Goal: Information Seeking & Learning: Learn about a topic

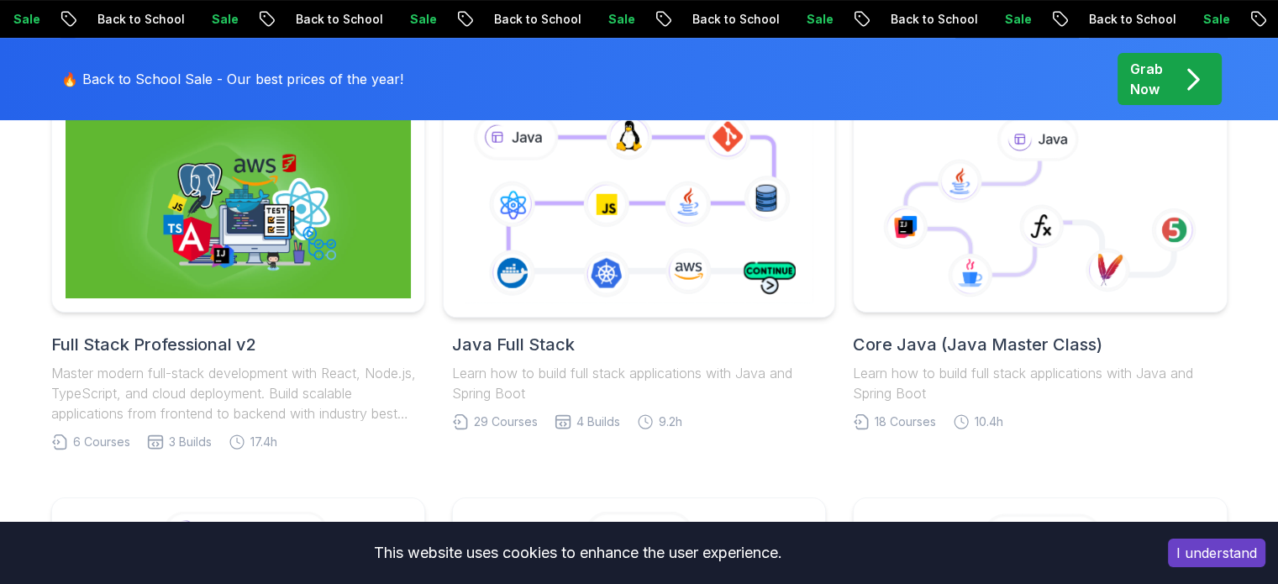
scroll to position [420, 0]
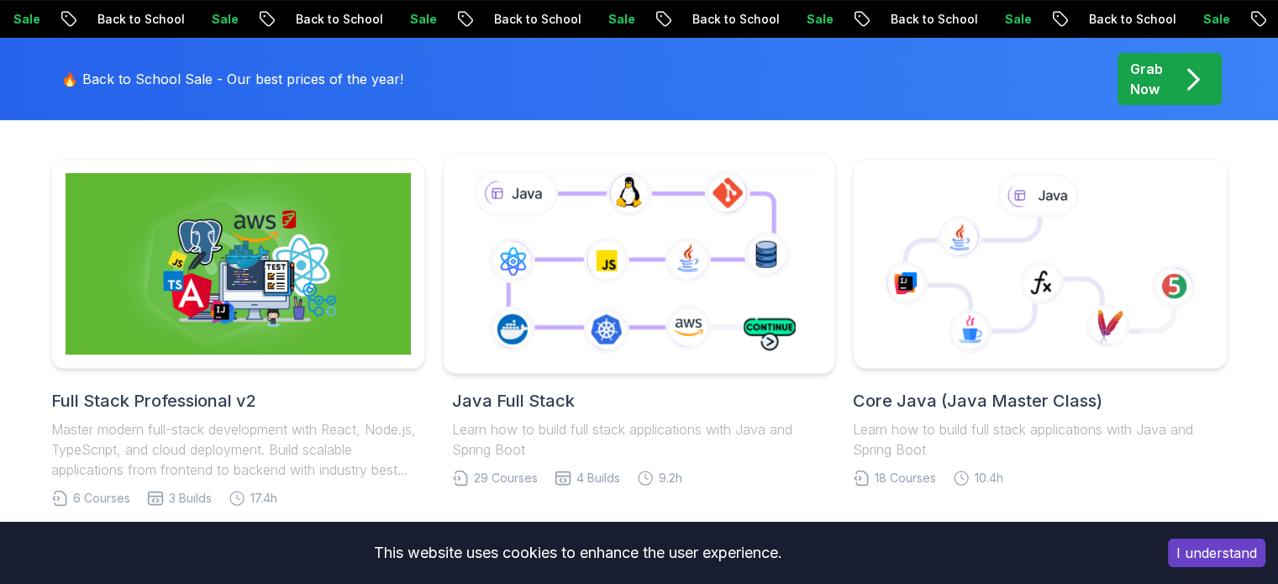
click at [602, 271] on icon at bounding box center [638, 263] width 355 height 197
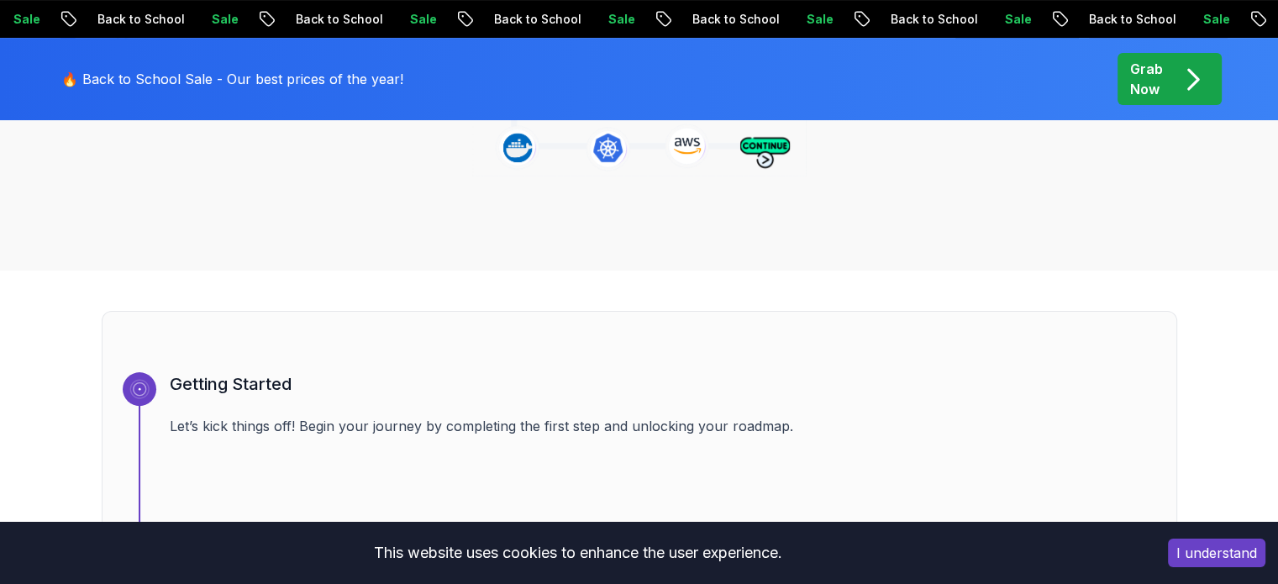
scroll to position [420, 0]
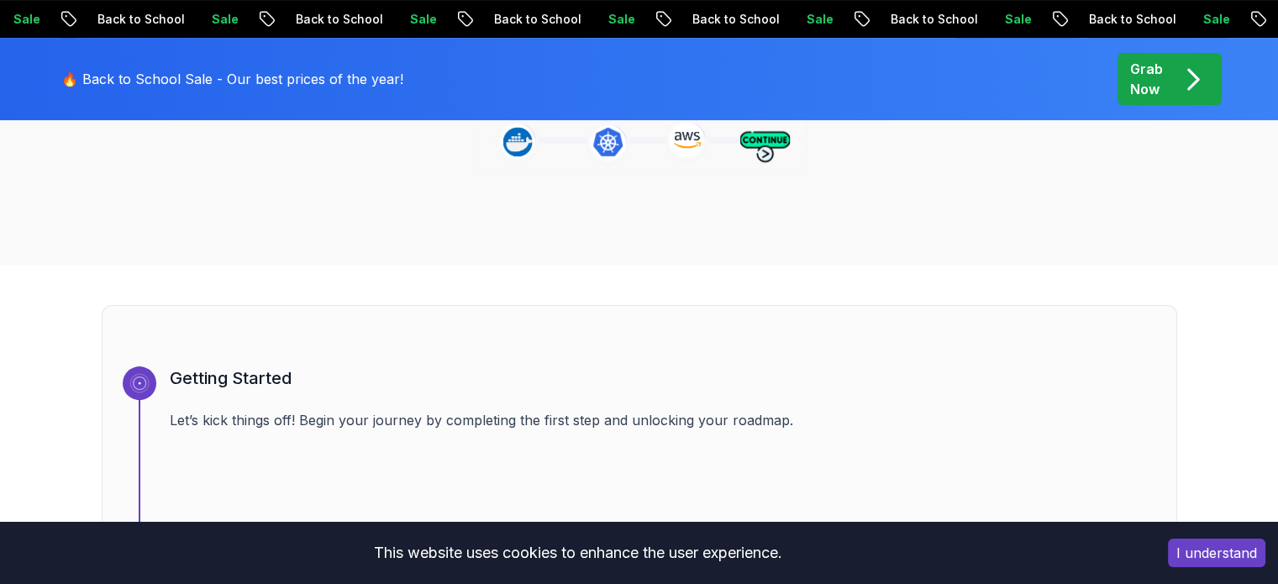
click at [1149, 80] on p "Grab Now" at bounding box center [1146, 79] width 33 height 40
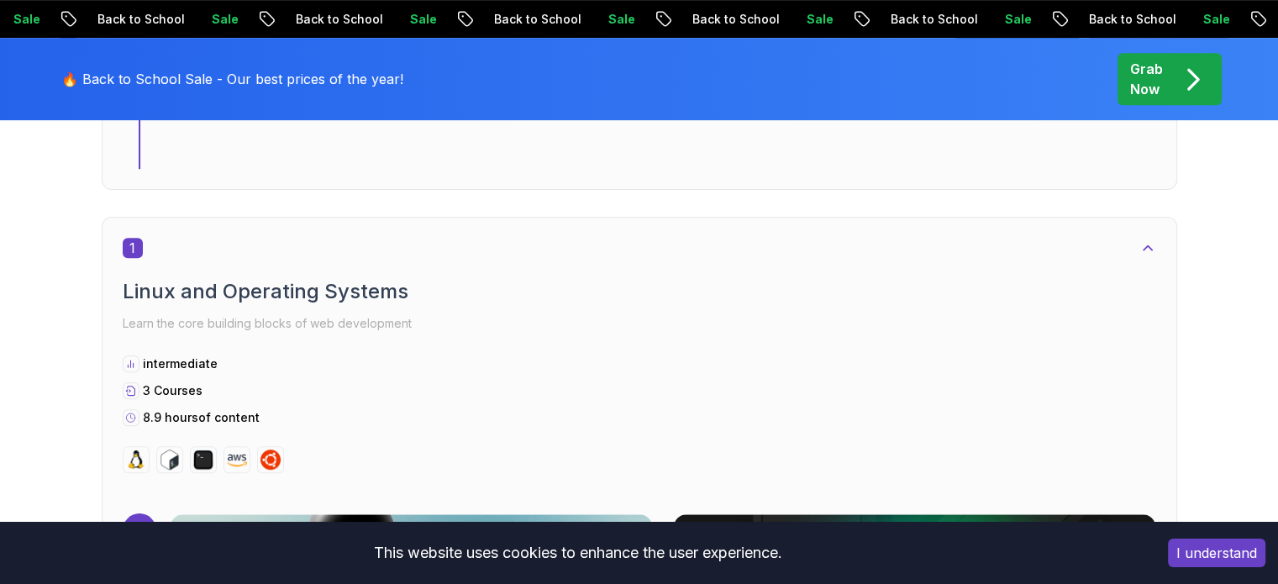
scroll to position [830, 0]
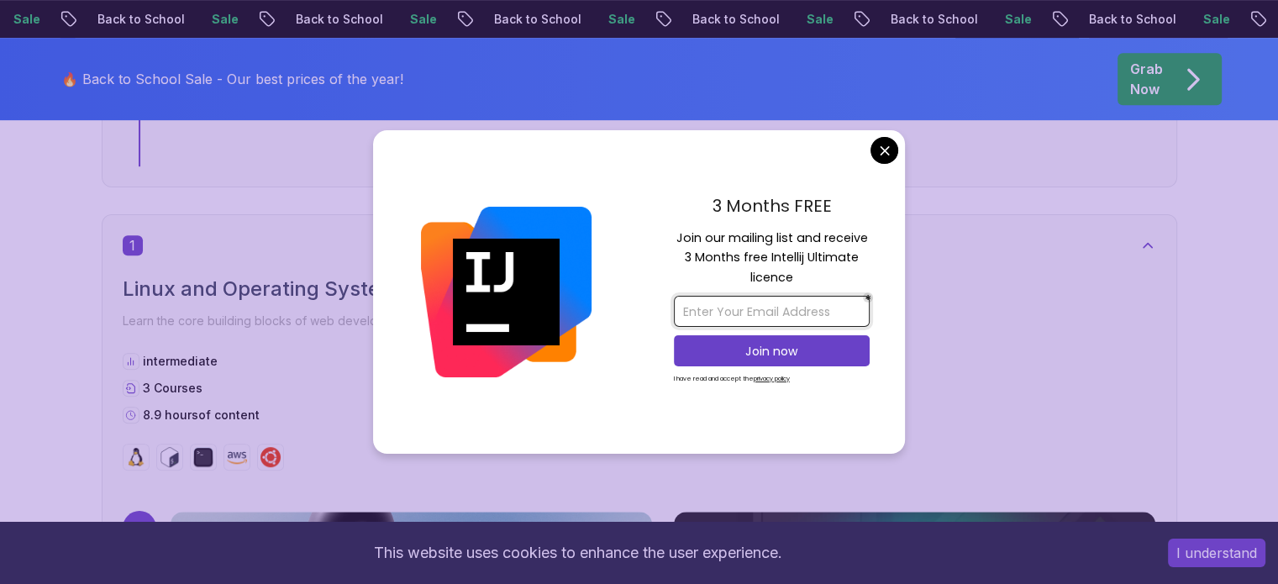
click at [784, 302] on input "email" at bounding box center [772, 311] width 196 height 31
type input "lorencbaja@gmail.com"
click at [844, 346] on p "Join now" at bounding box center [771, 351] width 159 height 17
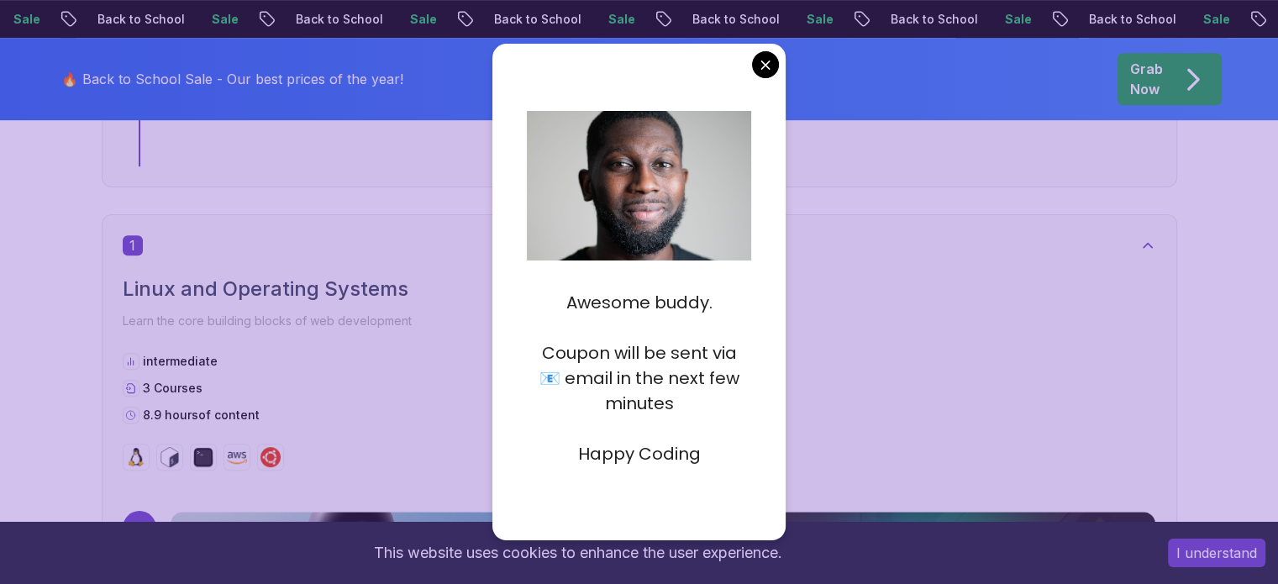
click at [658, 219] on img at bounding box center [632, 228] width 397 height 265
click at [682, 181] on img at bounding box center [632, 228] width 397 height 265
click at [652, 363] on p "Coupon will be sent via 📧 email in the next few minutes" at bounding box center [639, 378] width 224 height 76
click at [642, 384] on p "Coupon will be sent via 📧 email in the next few minutes" at bounding box center [639, 378] width 224 height 76
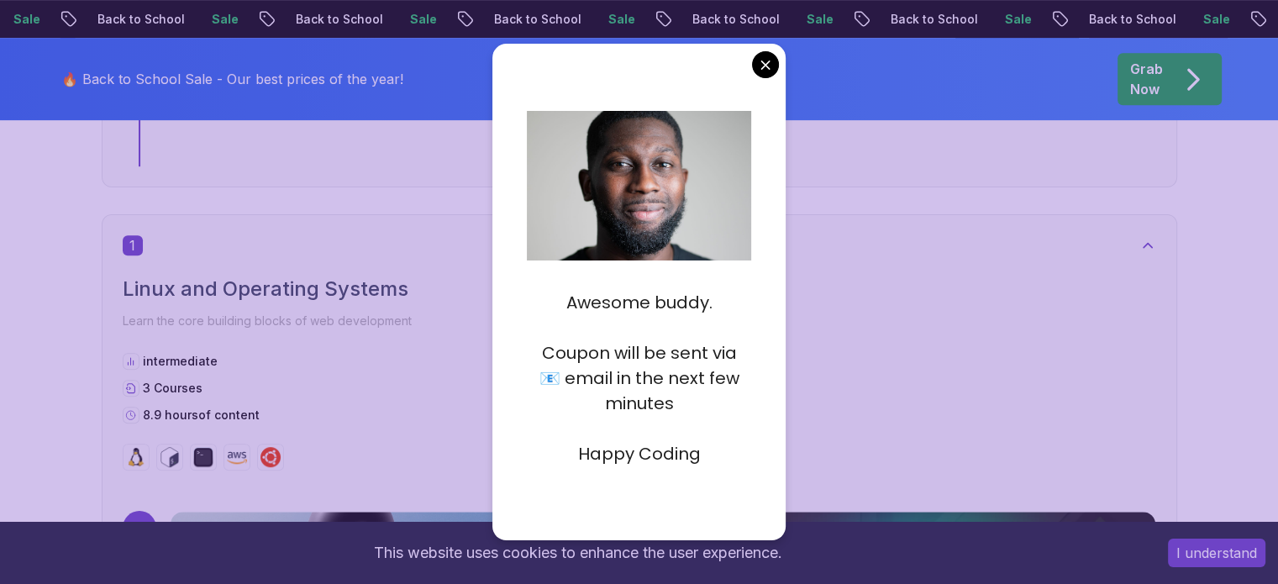
click at [639, 385] on p "Coupon will be sent via 📧 email in the next few minutes" at bounding box center [639, 378] width 224 height 76
click at [639, 386] on p "Coupon will be sent via 📧 email in the next few minutes" at bounding box center [639, 378] width 224 height 76
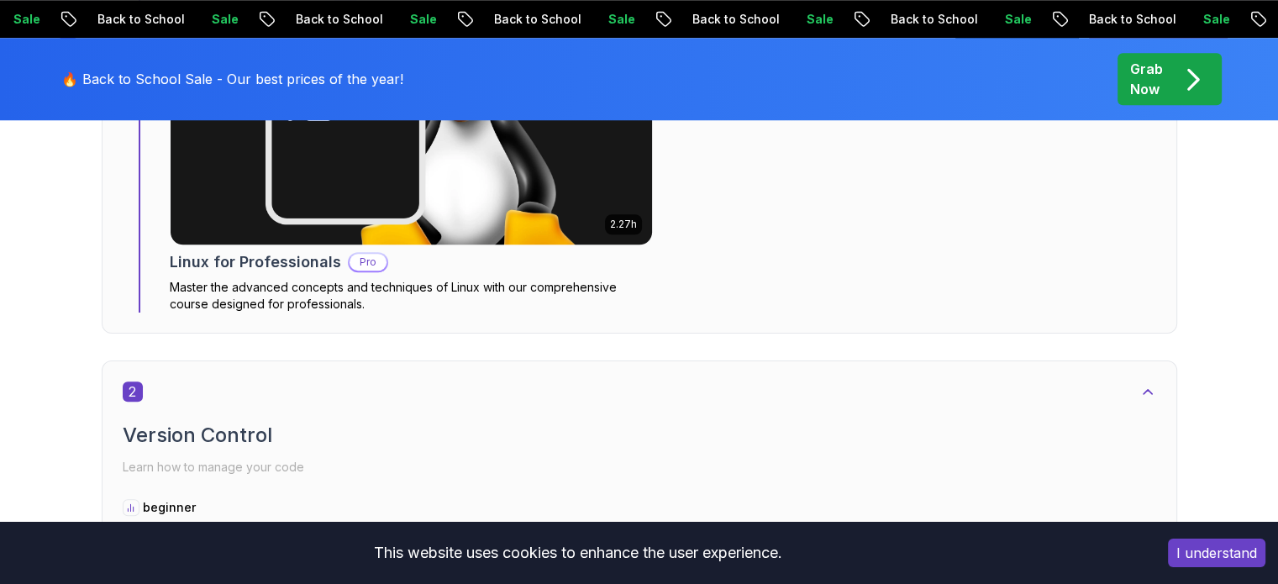
scroll to position [1670, 0]
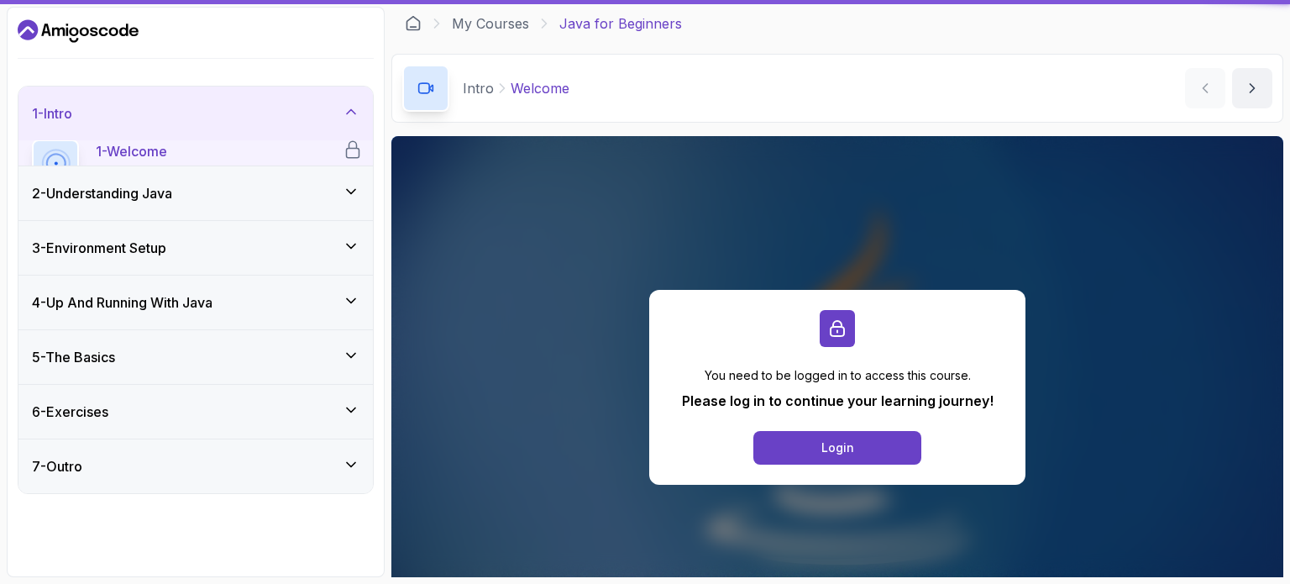
click at [682, 286] on div "You need to be logged in to access this course. Please log in to continue your …" at bounding box center [838, 387] width 892 height 502
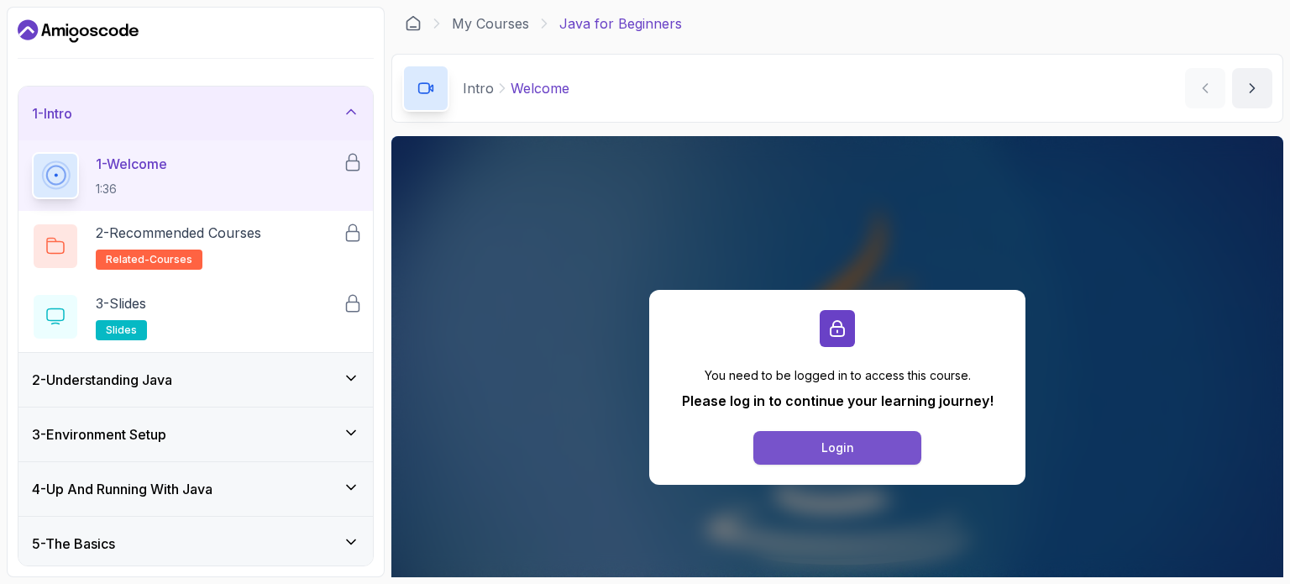
click at [808, 437] on button "Login" at bounding box center [838, 448] width 168 height 34
click at [821, 443] on button "Login" at bounding box center [838, 448] width 168 height 34
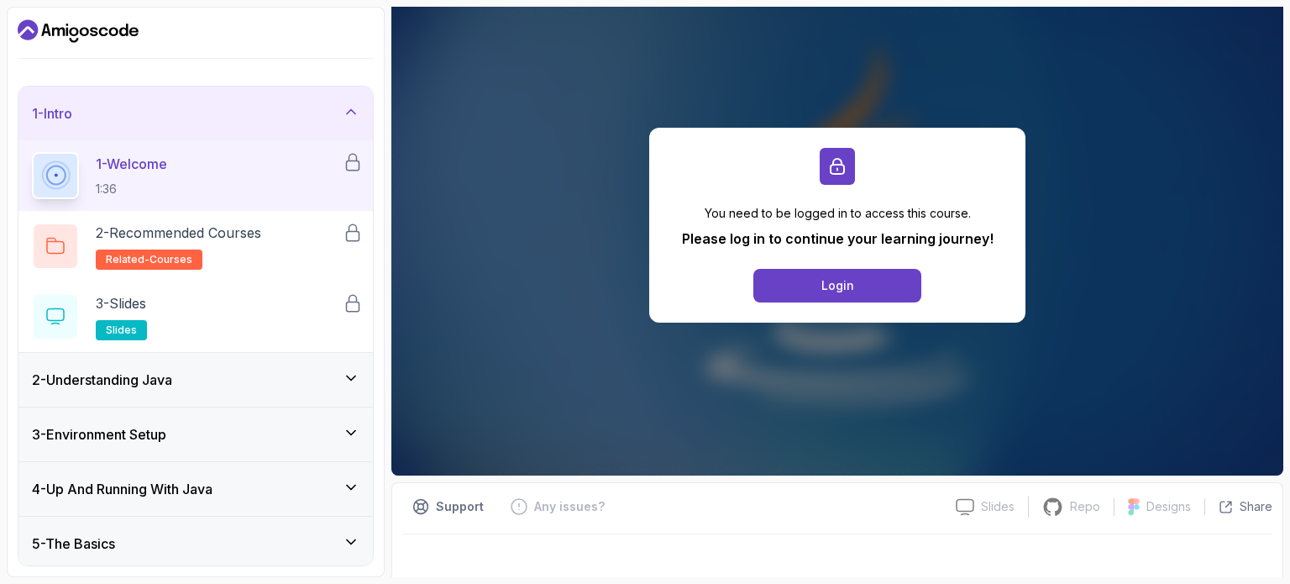
scroll to position [168, 0]
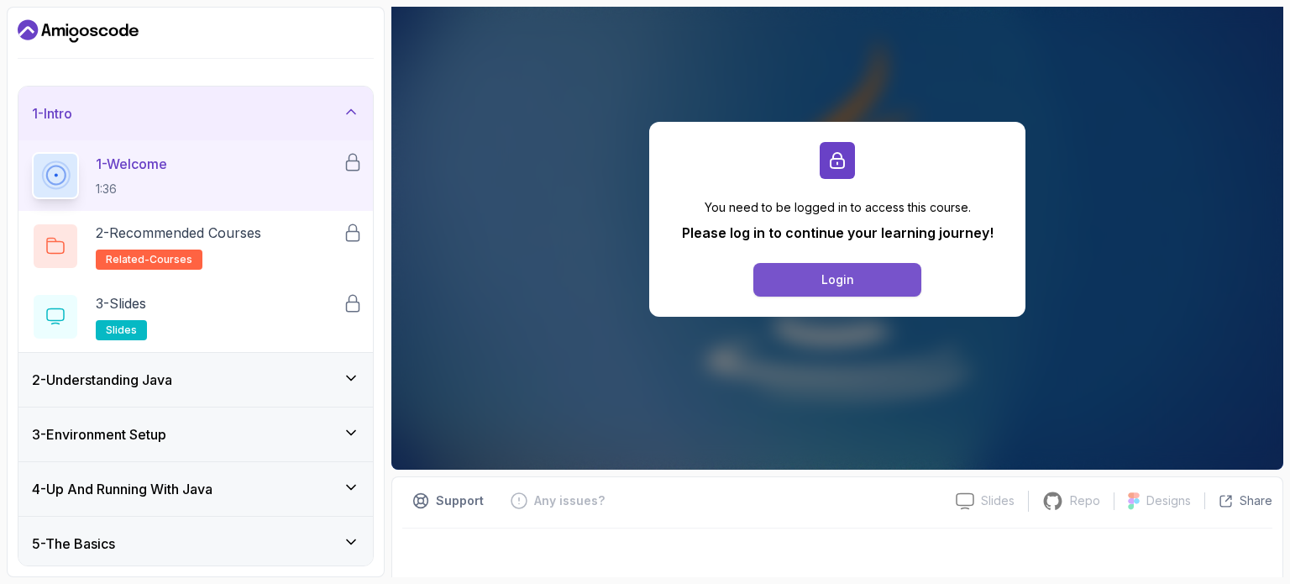
click at [817, 292] on button "Login" at bounding box center [838, 280] width 168 height 34
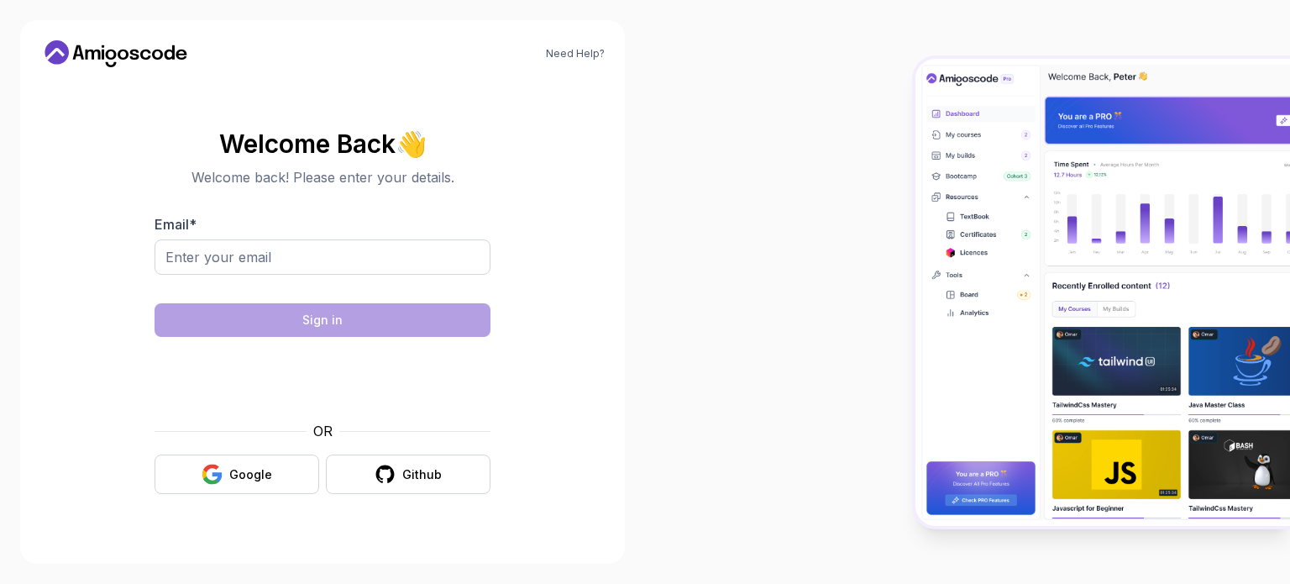
click at [269, 446] on div "OR Google Github" at bounding box center [323, 457] width 336 height 73
click at [273, 465] on button "Google" at bounding box center [237, 474] width 165 height 39
click at [223, 464] on icon "button" at bounding box center [212, 474] width 21 height 21
click at [802, 175] on div at bounding box center [967, 292] width 645 height 584
click at [346, 255] on input "Email *" at bounding box center [323, 256] width 336 height 35
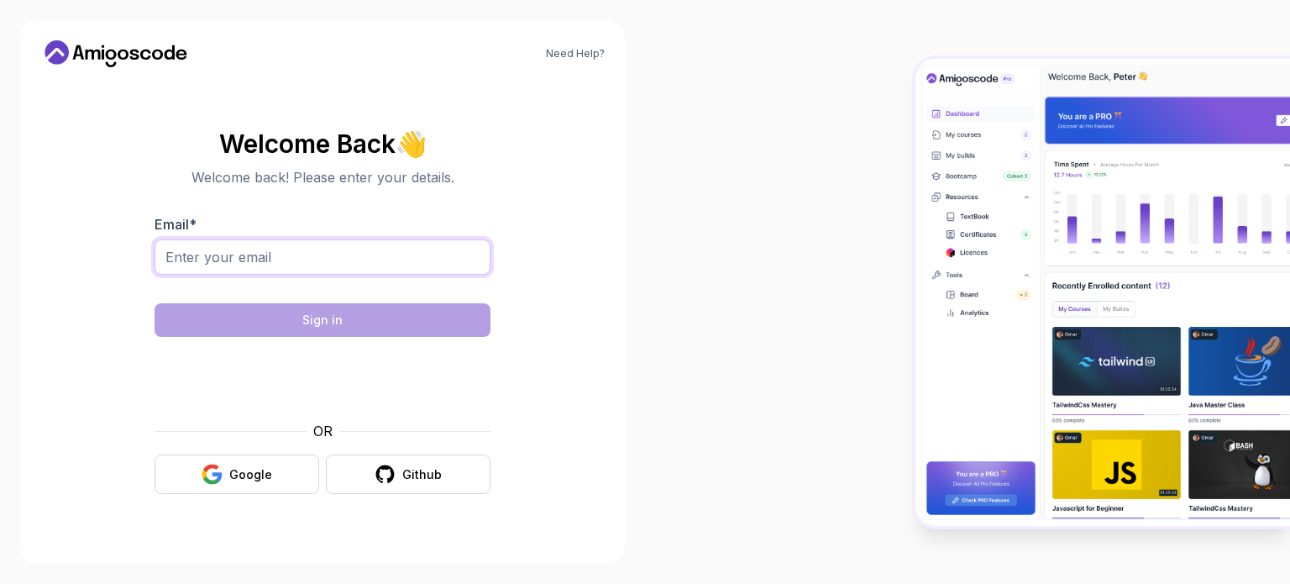
click at [329, 265] on input "Email *" at bounding box center [323, 256] width 336 height 35
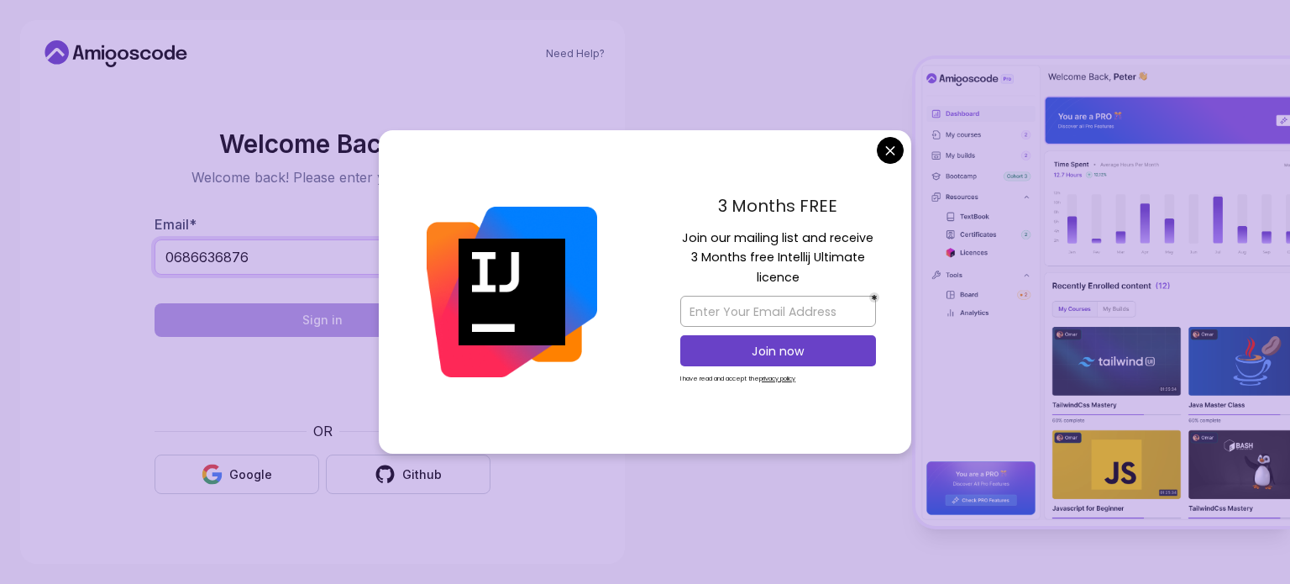
type input "0686636876"
click at [879, 158] on body "Need Help? Welcome Back 👋 Welcome back! Please enter your details. Email * 0686…" at bounding box center [645, 292] width 1290 height 584
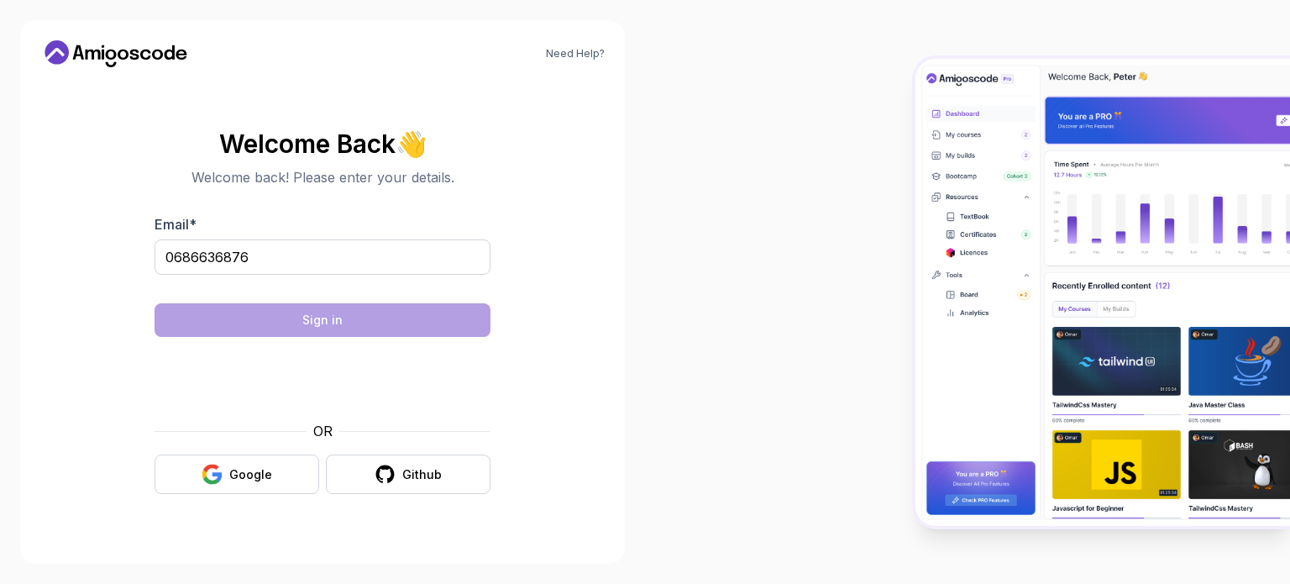
click at [188, 396] on div at bounding box center [323, 379] width 336 height 64
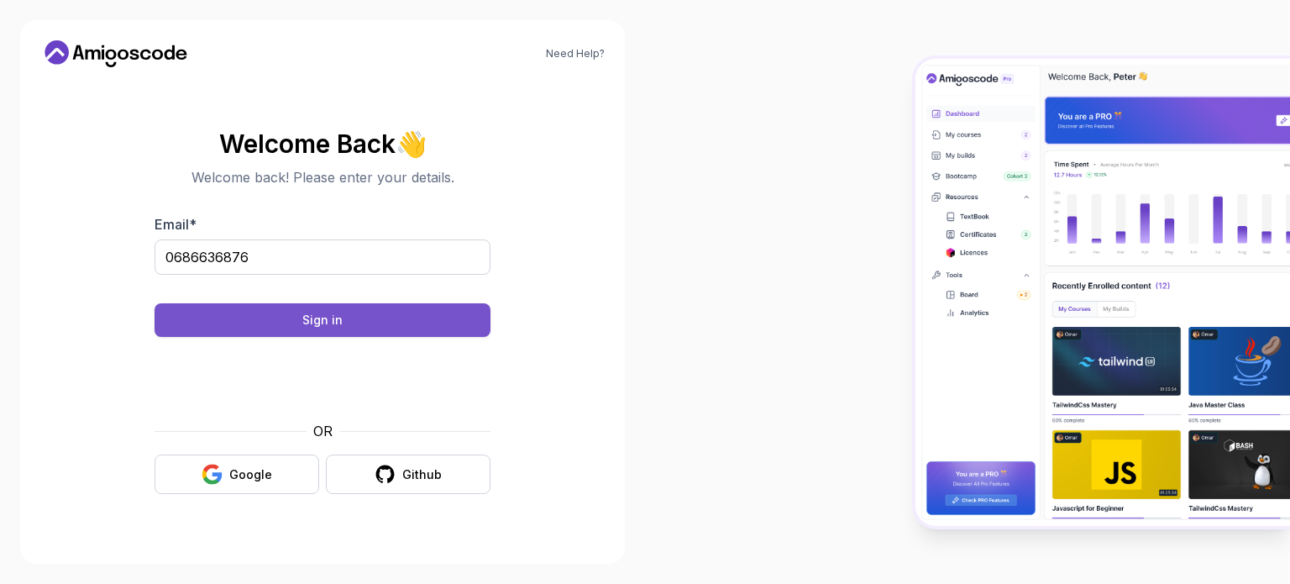
click at [328, 320] on div "Sign in" at bounding box center [322, 320] width 40 height 17
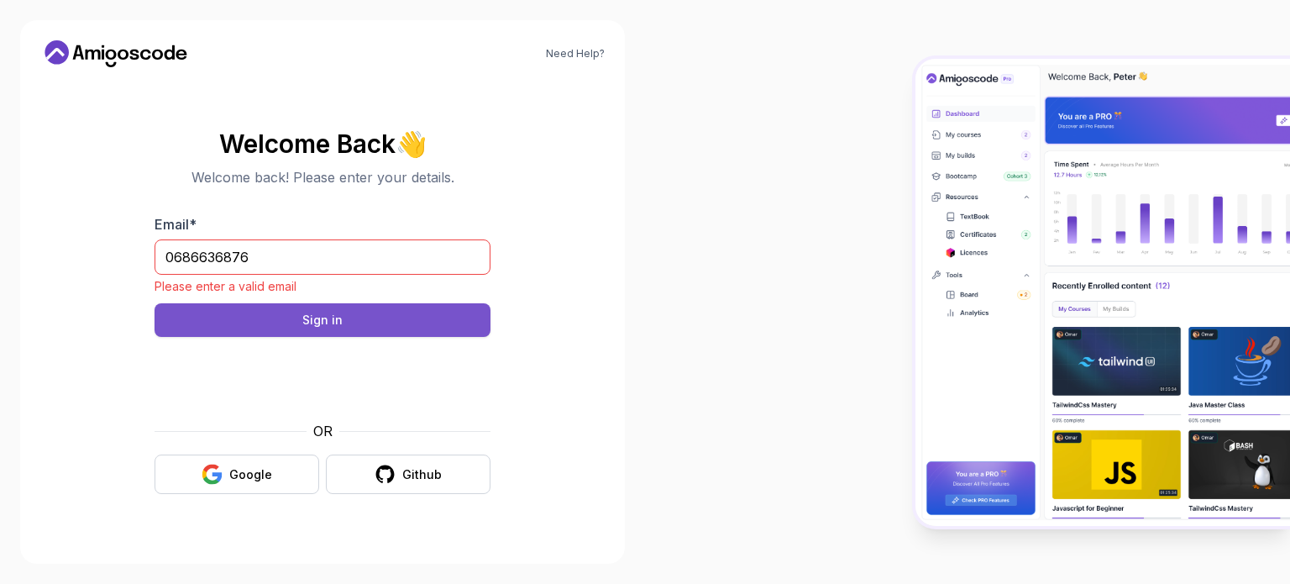
click at [328, 320] on div "Sign in" at bounding box center [322, 320] width 40 height 17
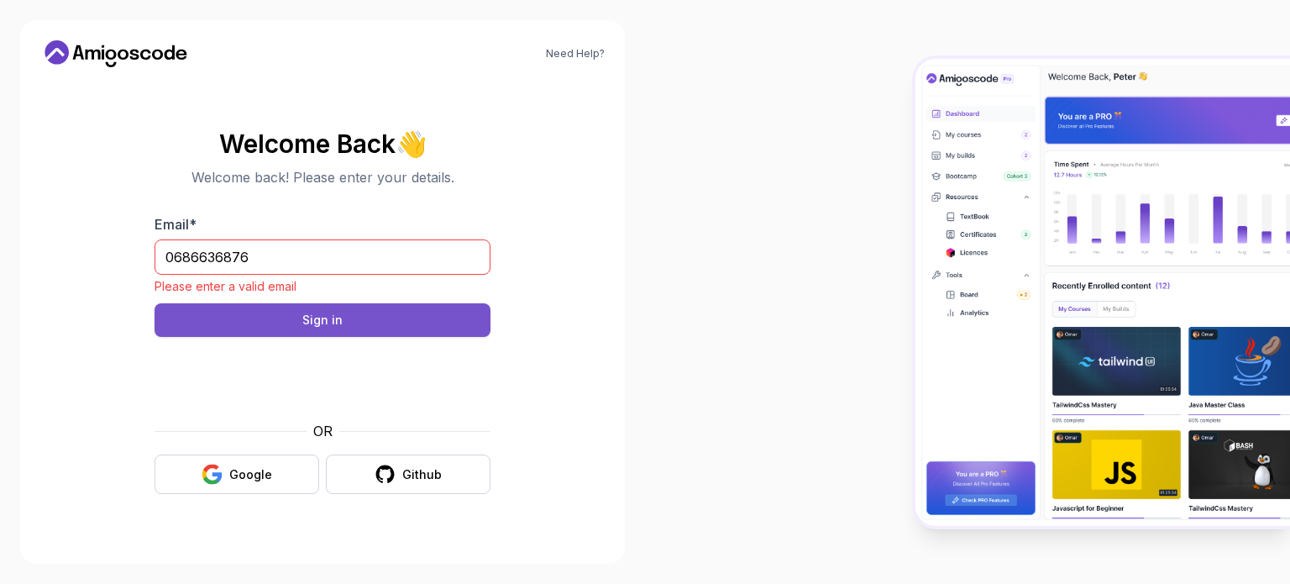
click at [328, 320] on div "Sign in" at bounding box center [322, 320] width 40 height 17
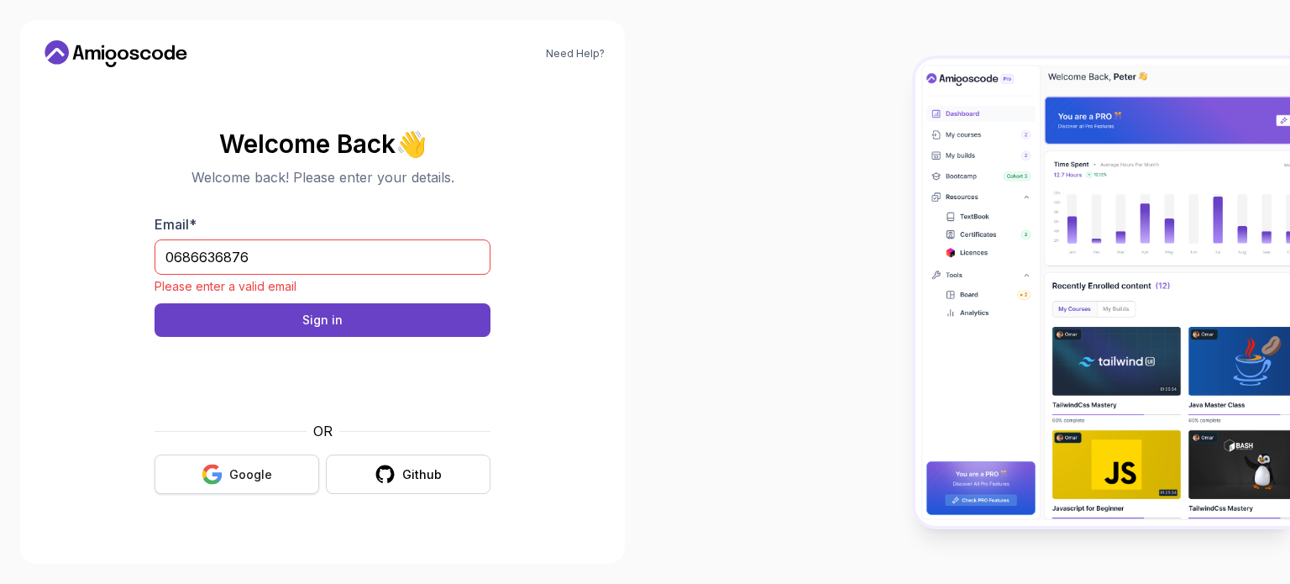
click at [262, 486] on button "Google" at bounding box center [237, 474] width 165 height 39
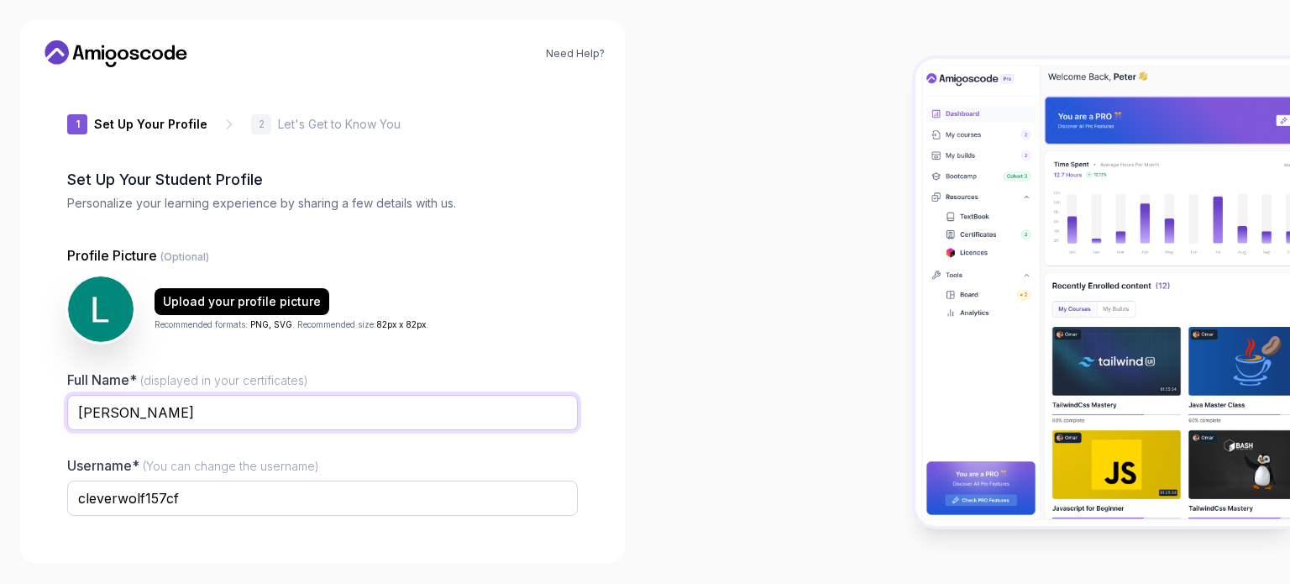
click at [283, 397] on input "[PERSON_NAME]" at bounding box center [322, 412] width 511 height 35
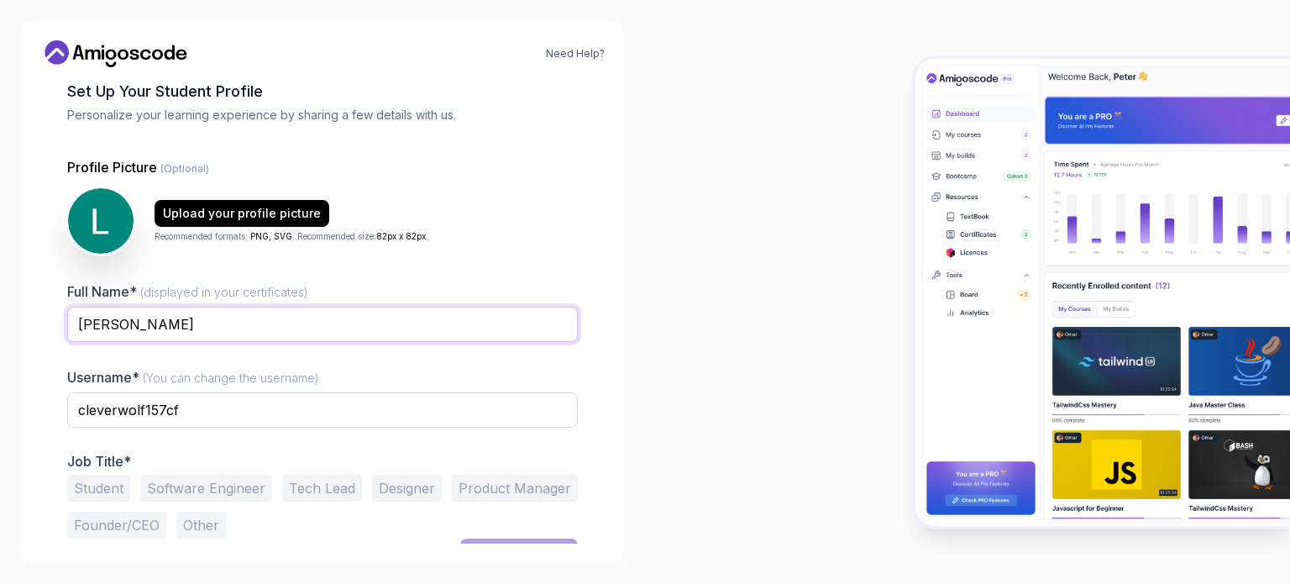
scroll to position [116, 0]
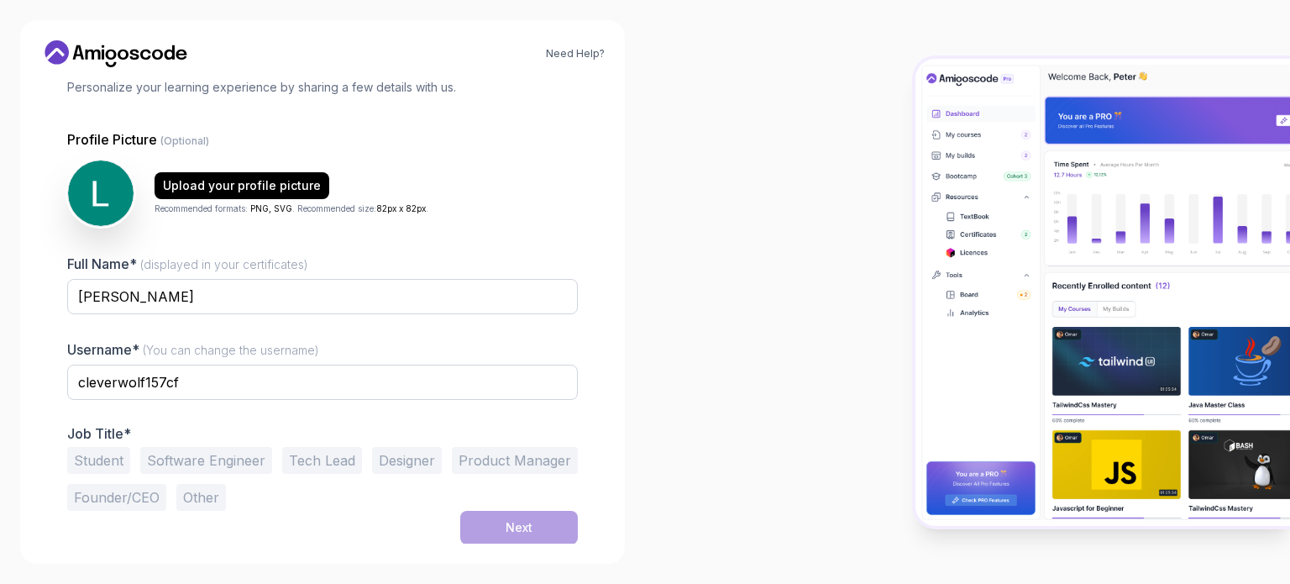
click at [125, 457] on button "Student" at bounding box center [98, 460] width 63 height 27
click at [470, 526] on button "Next" at bounding box center [519, 528] width 118 height 34
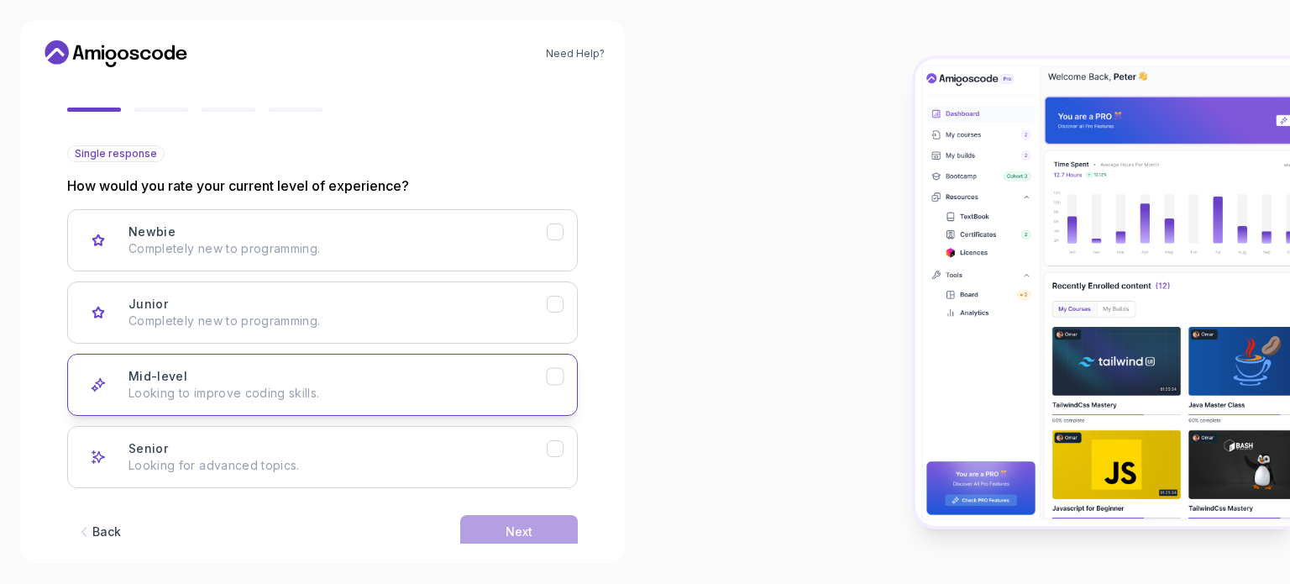
scroll to position [168, 0]
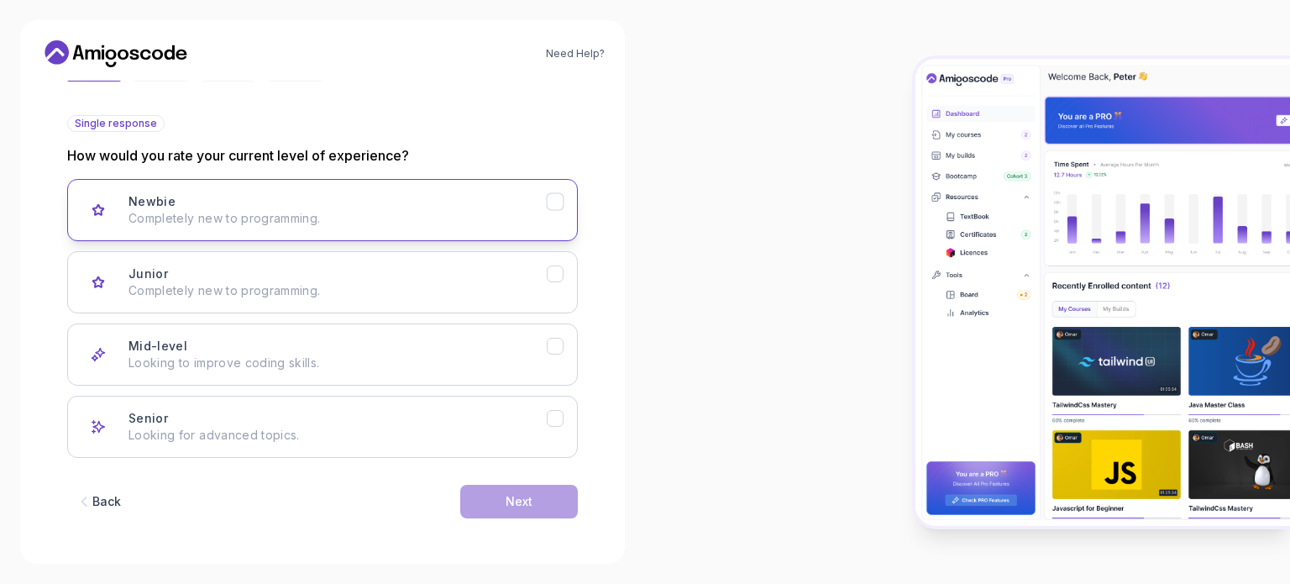
click at [544, 197] on div "Newbie Completely new to programming." at bounding box center [338, 210] width 418 height 34
click at [535, 500] on button "Next" at bounding box center [519, 502] width 118 height 34
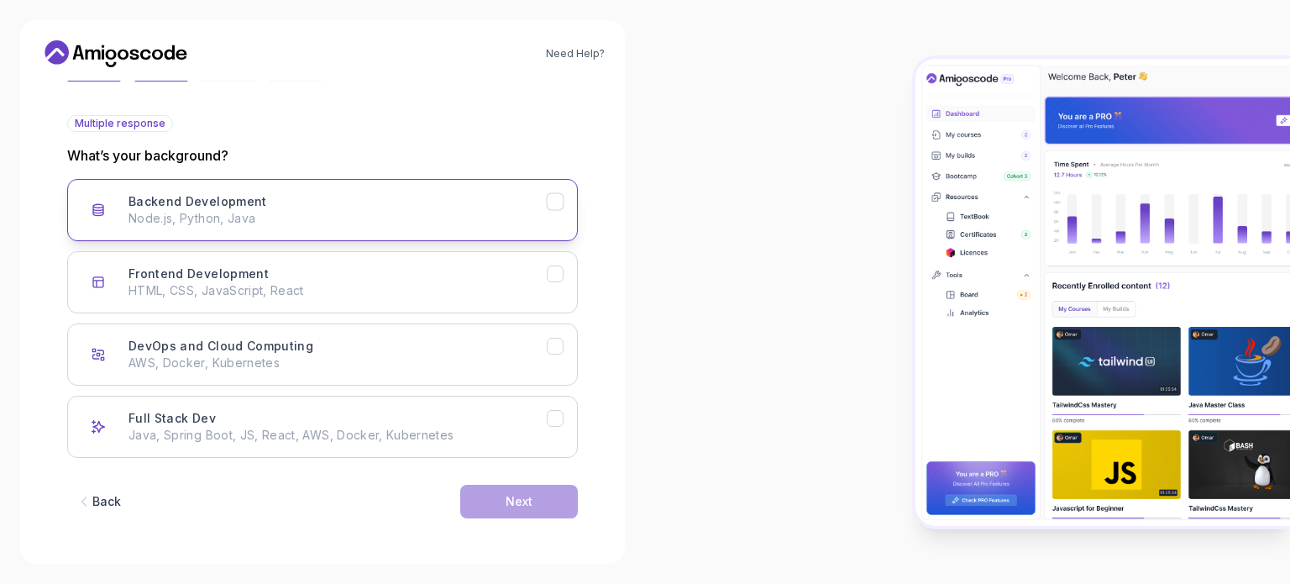
click at [514, 231] on button "Backend Development Node.js, Python, Java" at bounding box center [322, 210] width 511 height 62
click at [541, 510] on button "Next" at bounding box center [519, 502] width 118 height 34
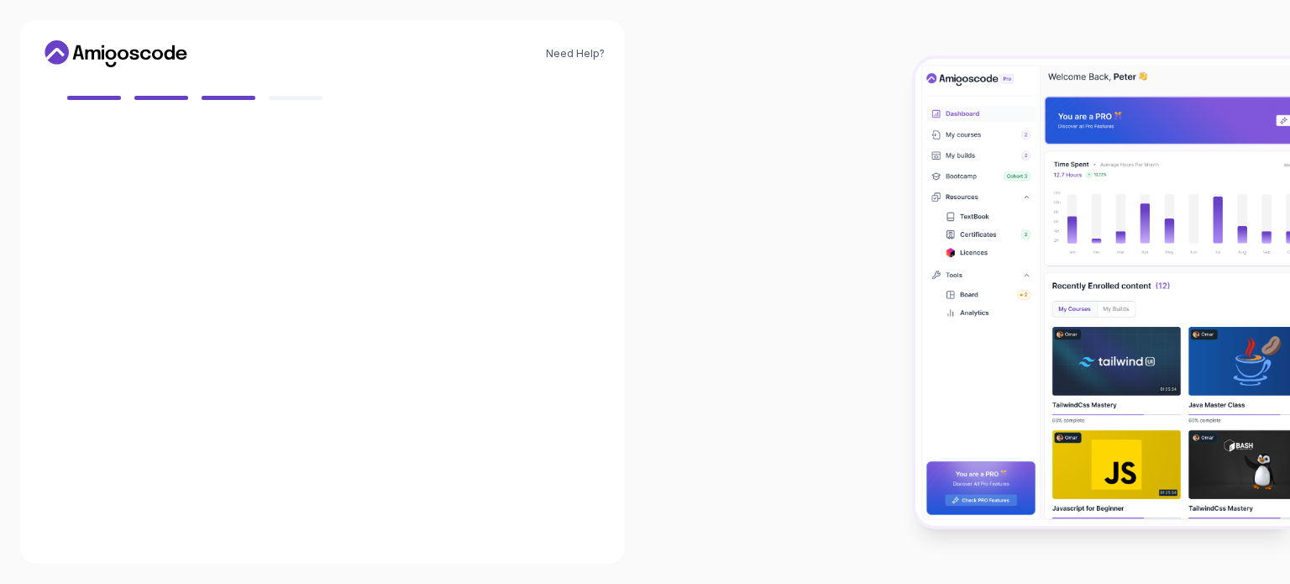
scroll to position [149, 0]
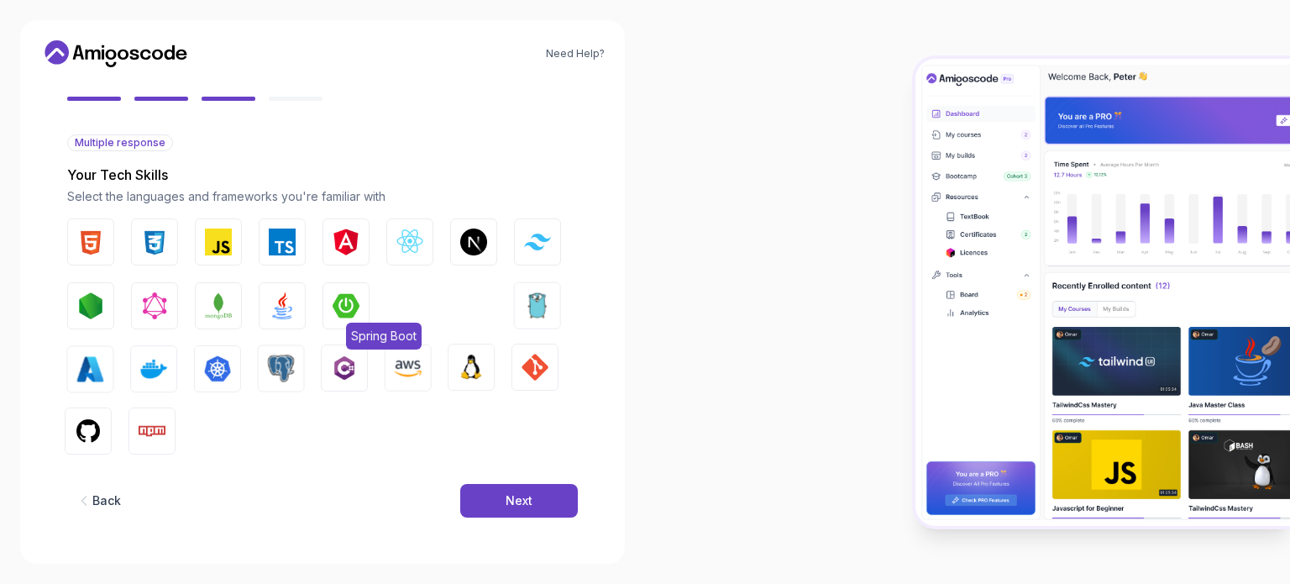
drag, startPoint x: 212, startPoint y: 296, endPoint x: 366, endPoint y: 321, distance: 156.6
click at [228, 308] on button "MongoDB" at bounding box center [218, 305] width 47 height 47
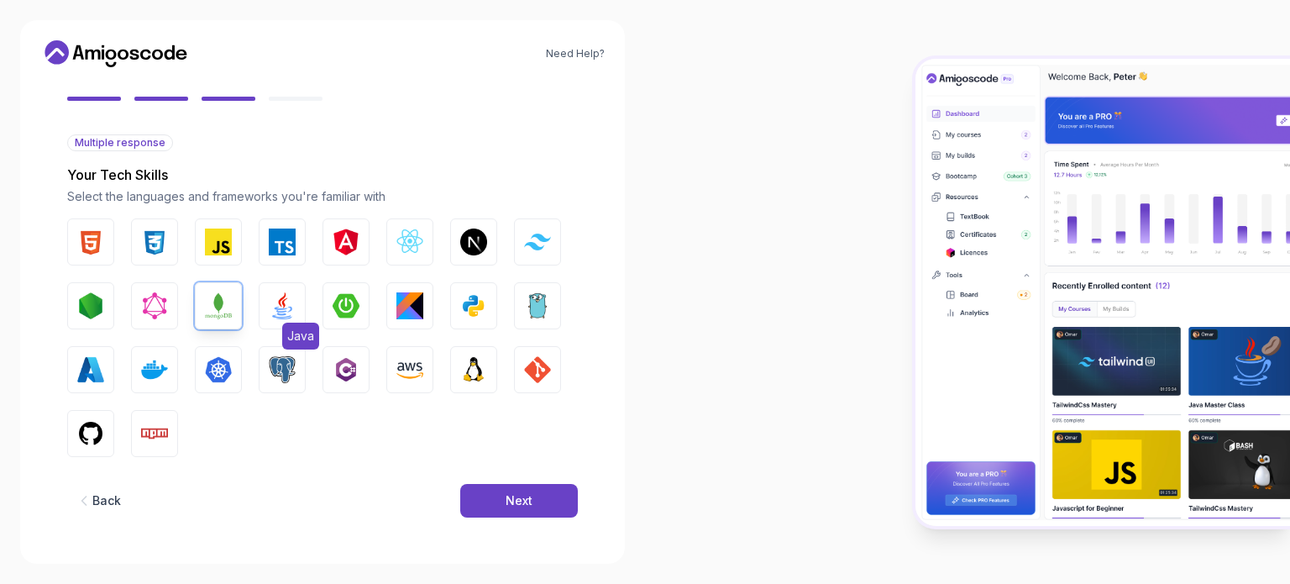
click at [271, 309] on img "button" at bounding box center [282, 305] width 27 height 27
click at [521, 506] on div "Next" at bounding box center [519, 500] width 27 height 17
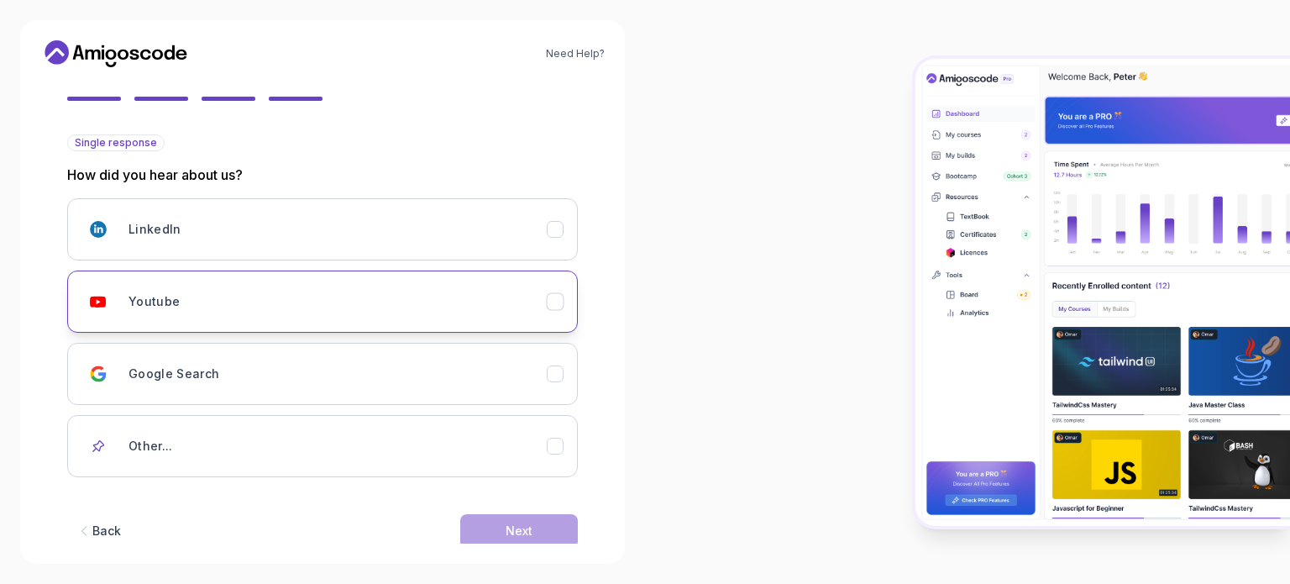
click at [262, 286] on div "Youtube" at bounding box center [338, 302] width 418 height 34
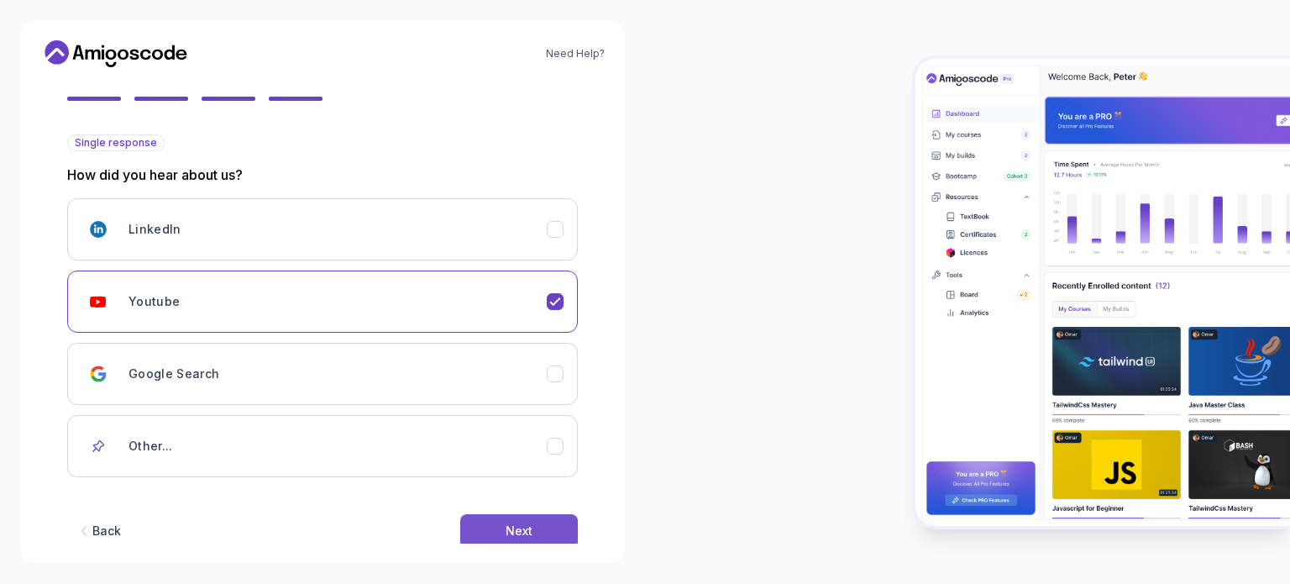
click at [478, 521] on button "Next" at bounding box center [519, 531] width 118 height 34
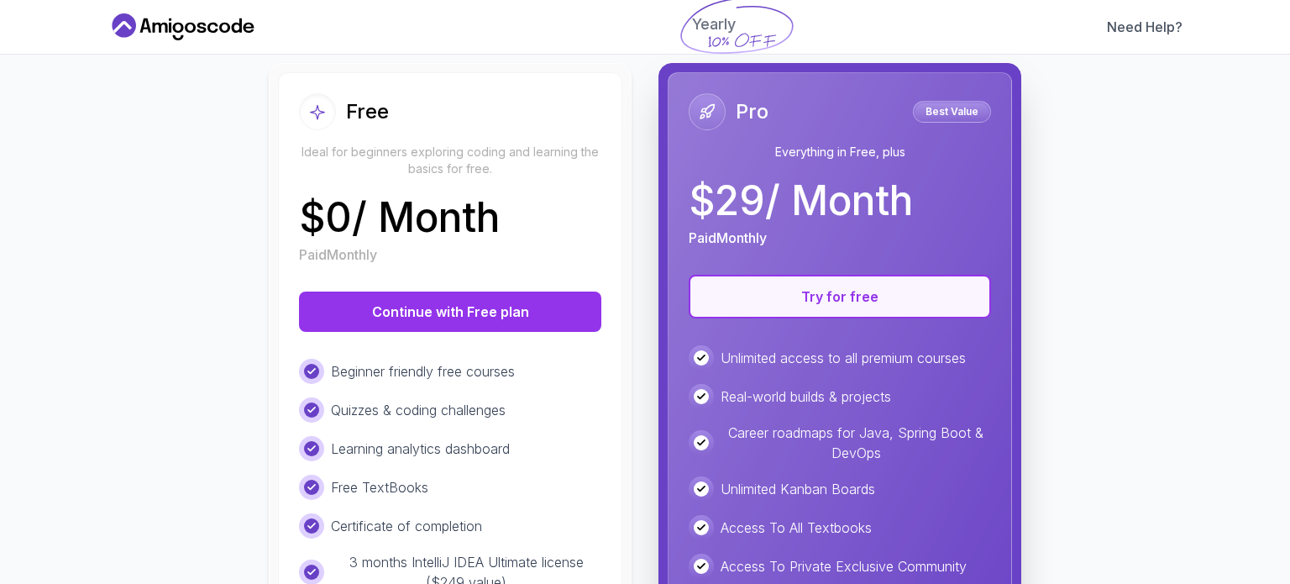
scroll to position [168, 0]
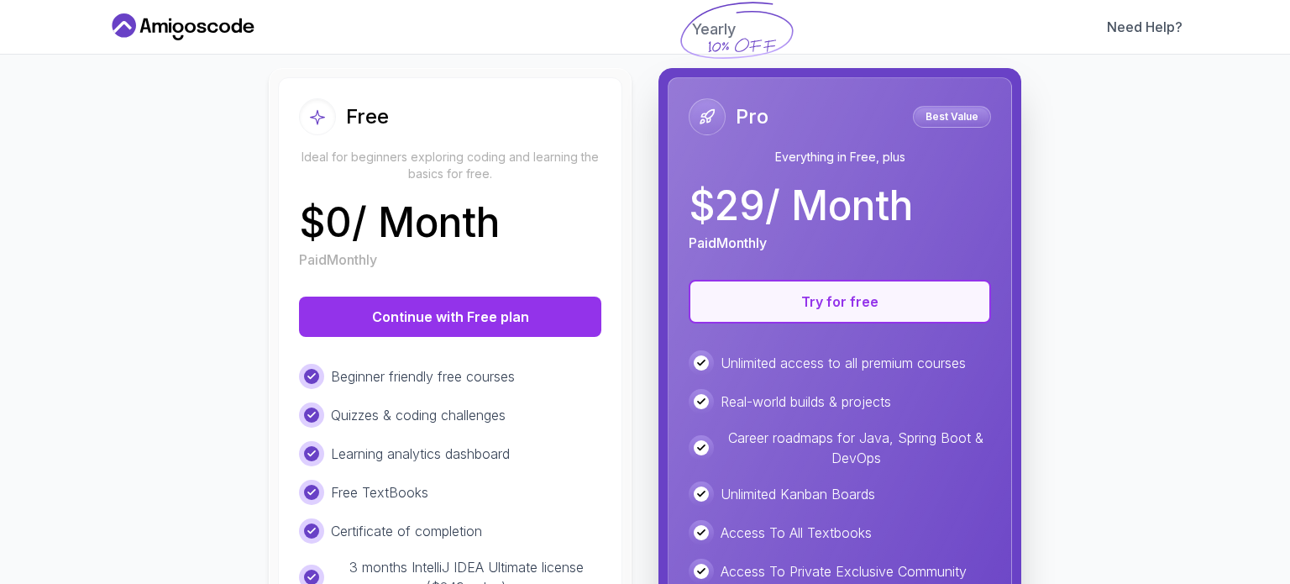
click at [817, 299] on button "Try for free" at bounding box center [840, 302] width 302 height 44
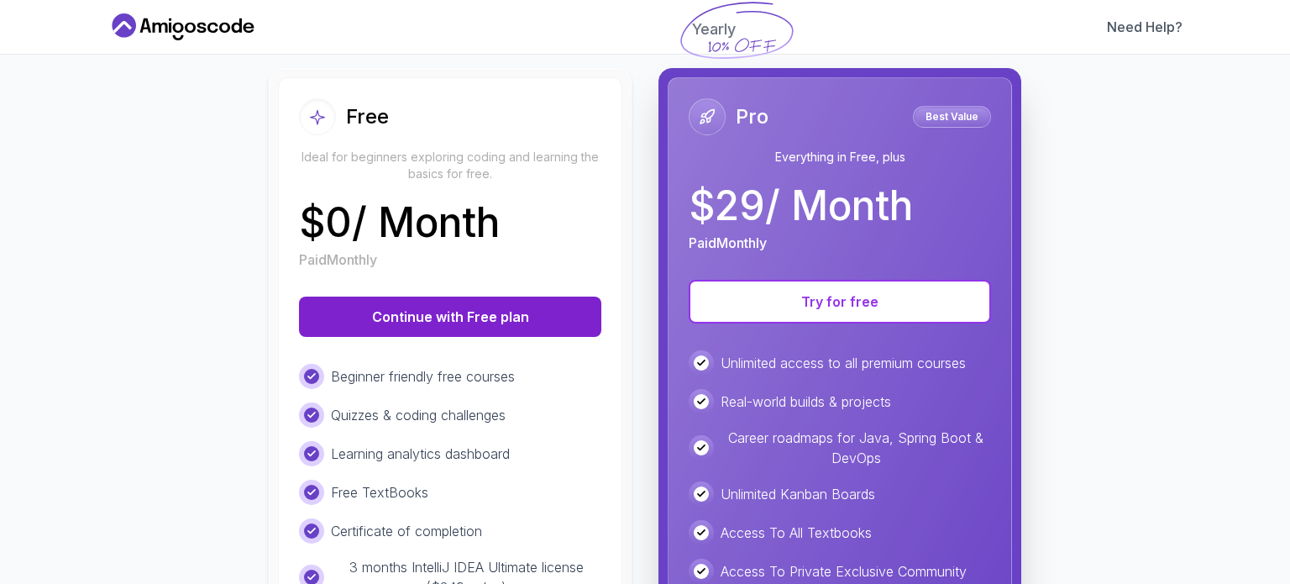
click at [523, 314] on button "Continue with Free plan" at bounding box center [450, 317] width 302 height 40
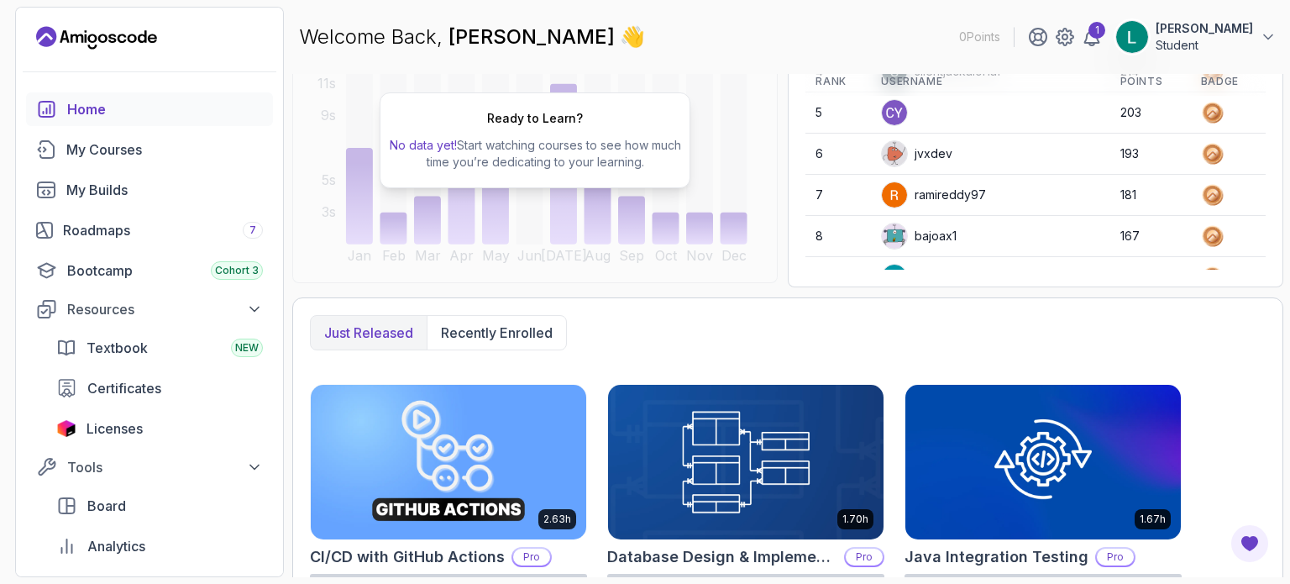
scroll to position [420, 0]
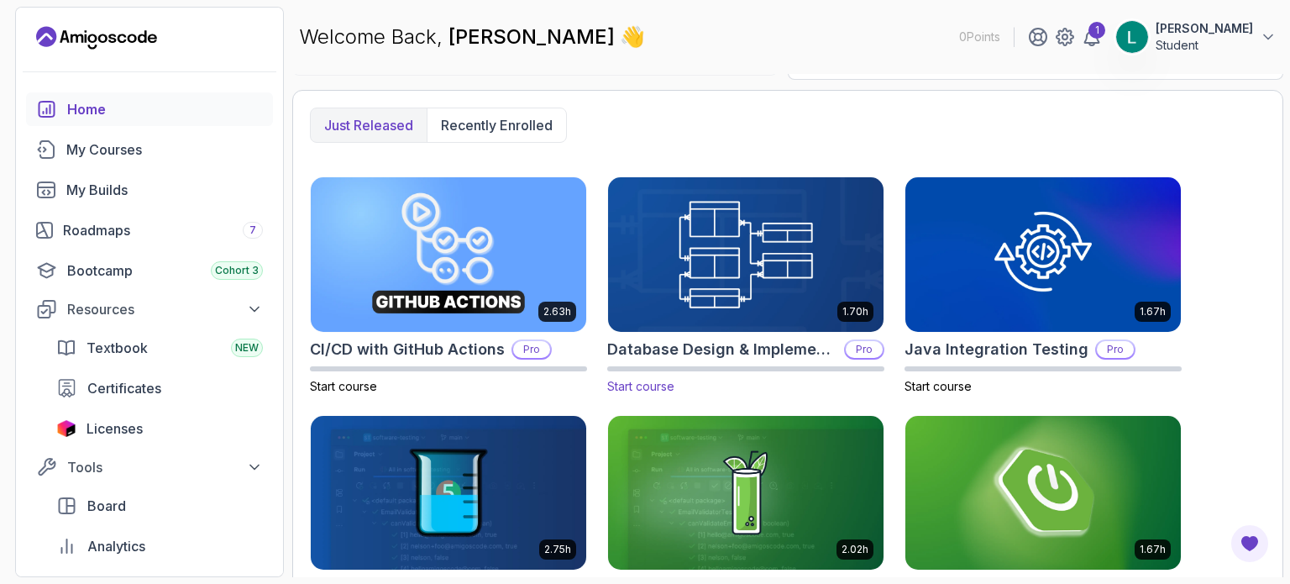
click at [708, 256] on img at bounding box center [746, 254] width 289 height 162
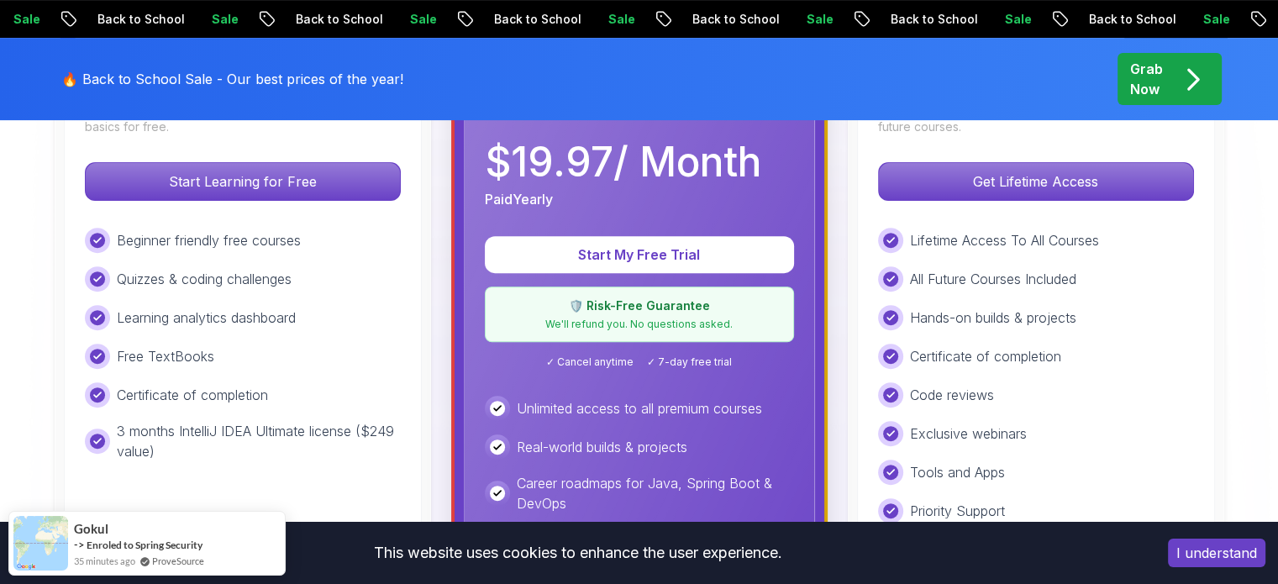
scroll to position [588, 0]
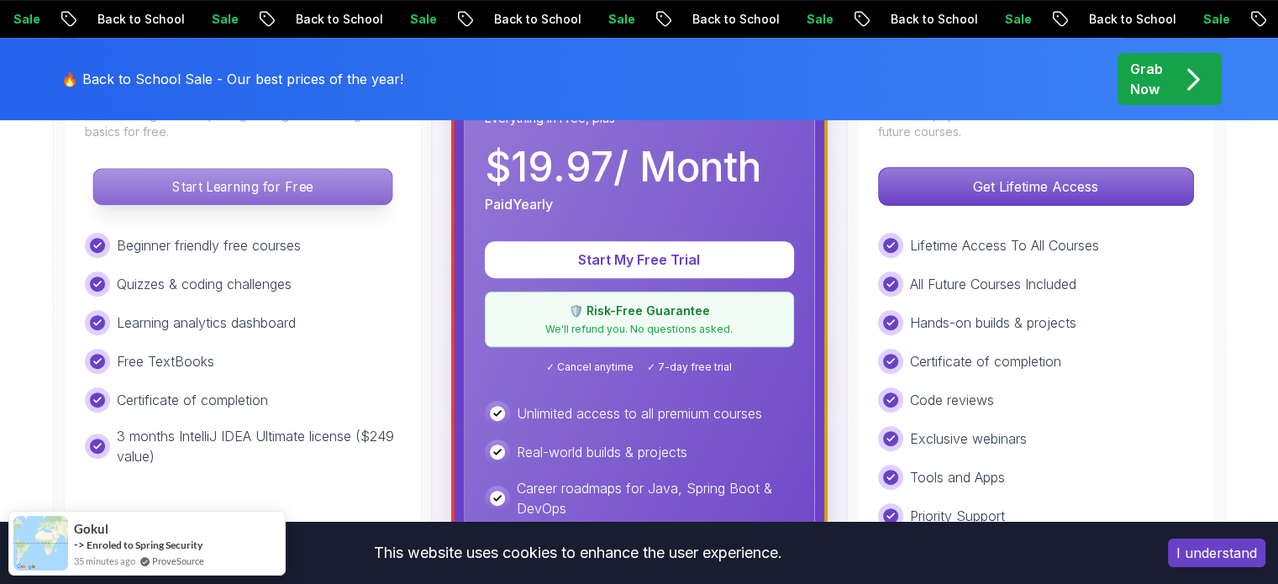
click at [292, 190] on p "Start Learning for Free" at bounding box center [242, 186] width 298 height 35
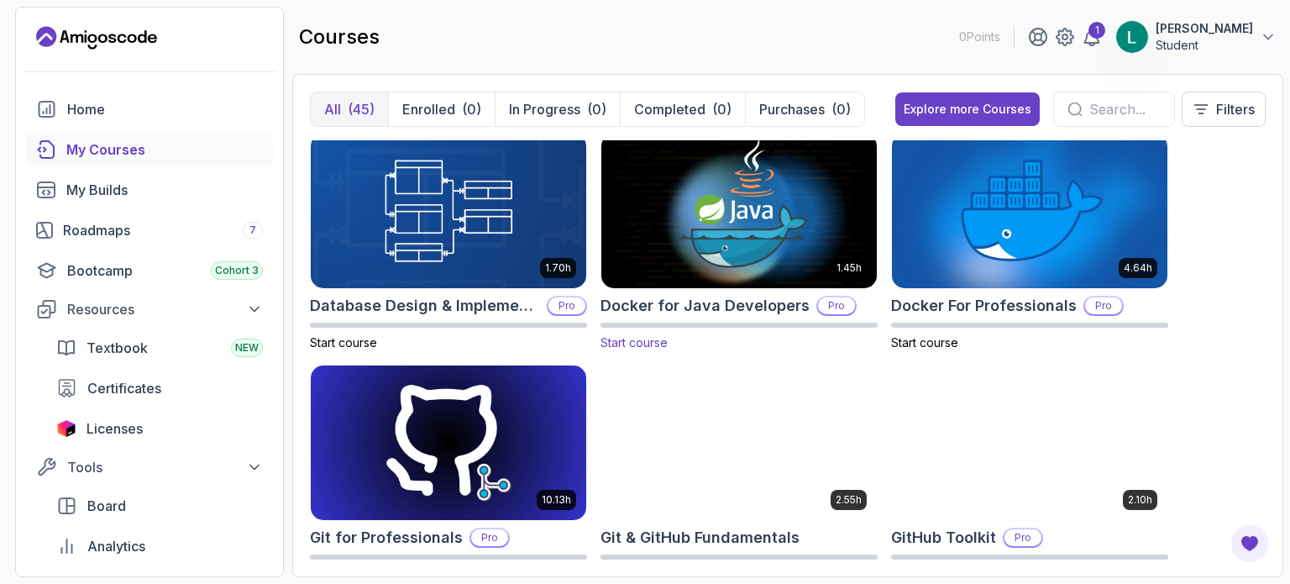
scroll to position [420, 0]
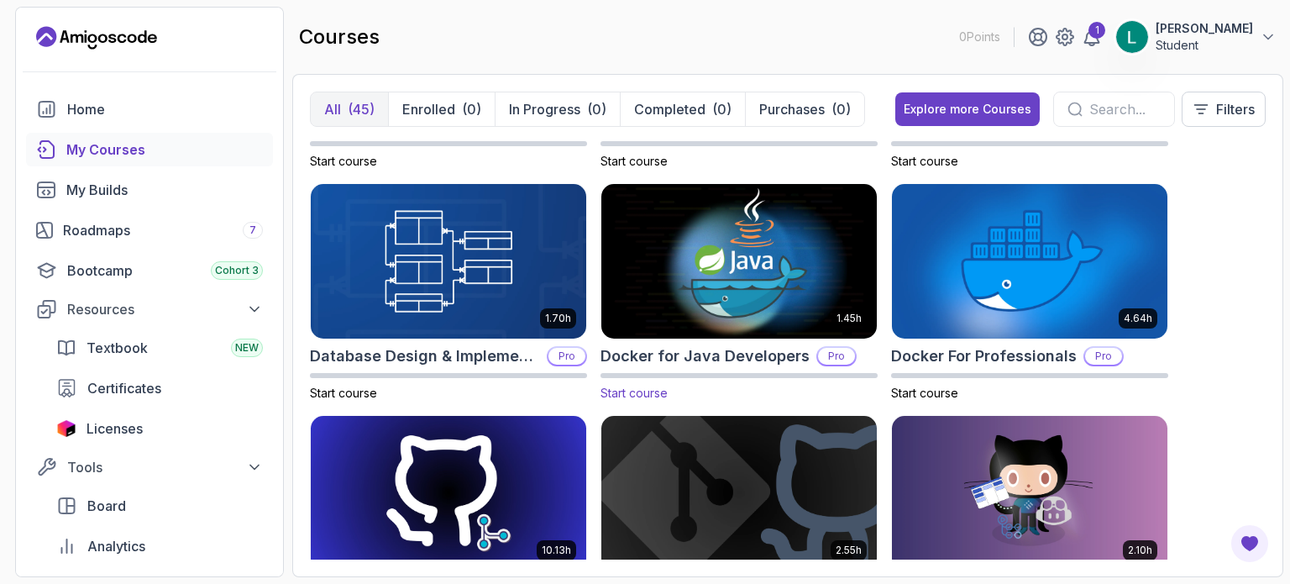
click at [769, 255] on img at bounding box center [739, 262] width 289 height 162
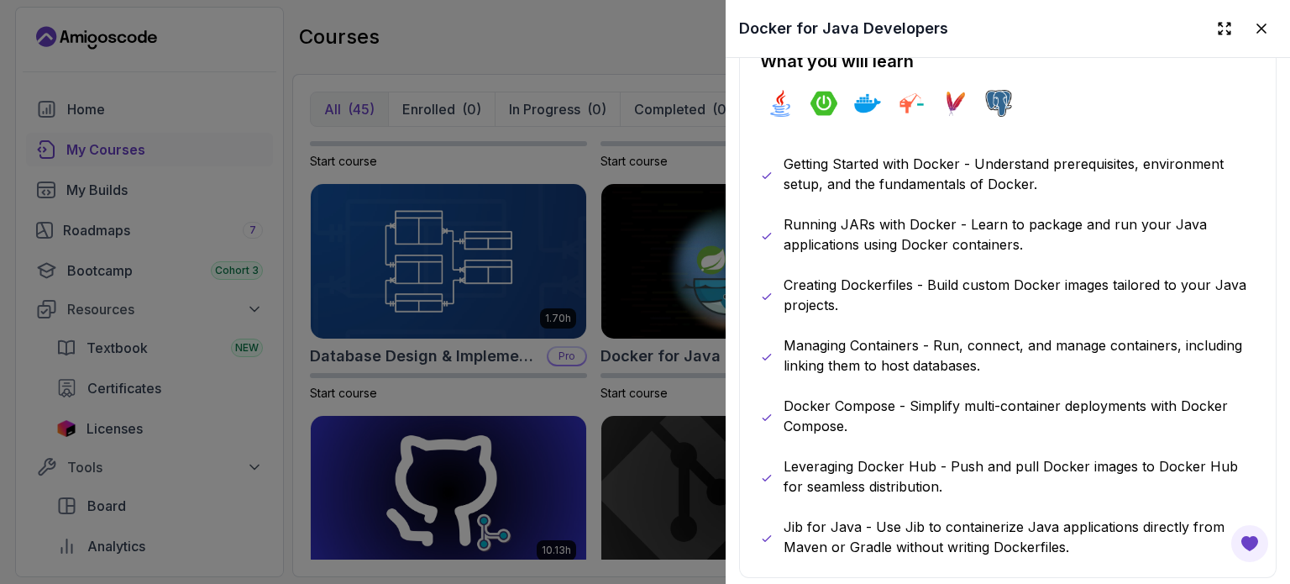
scroll to position [924, 0]
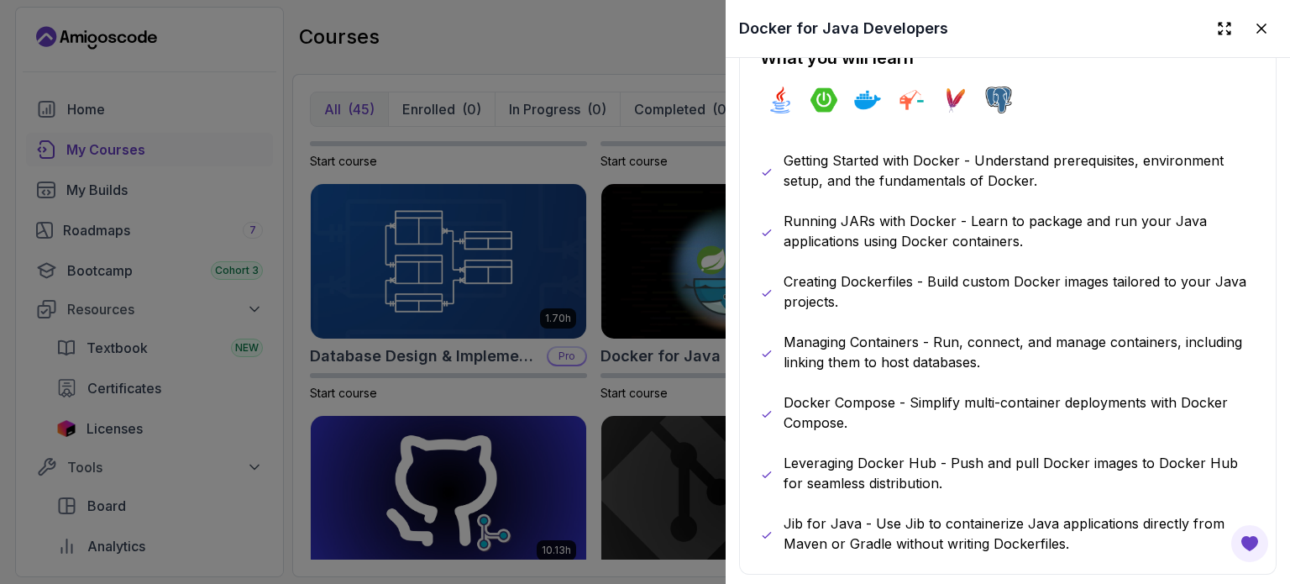
click at [571, 141] on div at bounding box center [645, 292] width 1290 height 584
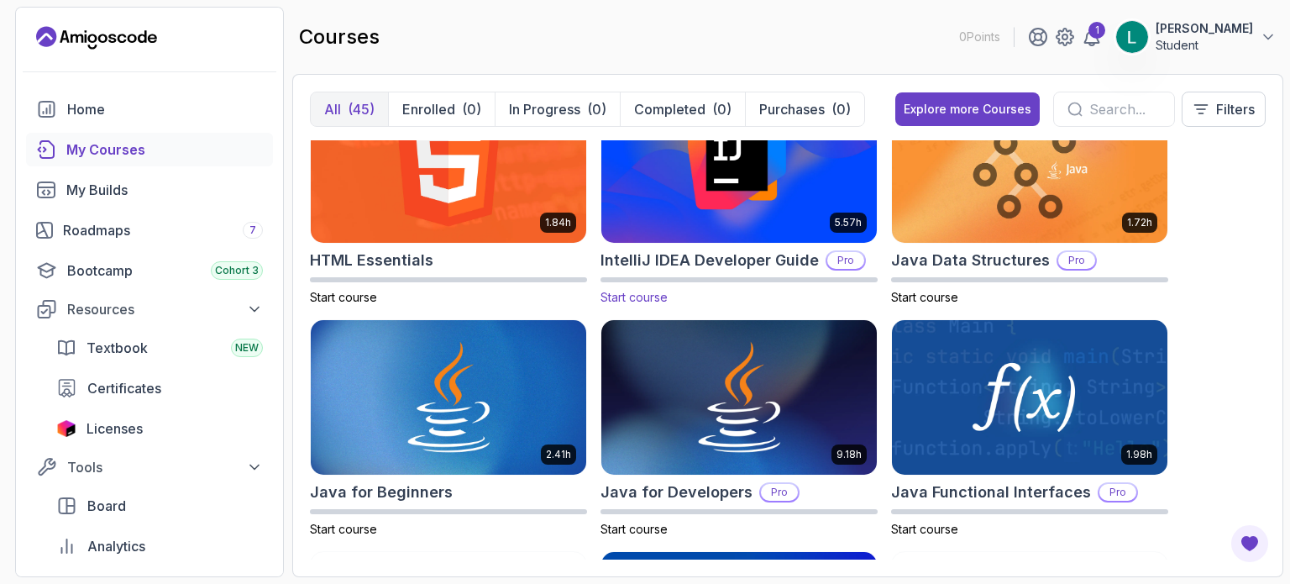
scroll to position [1092, 0]
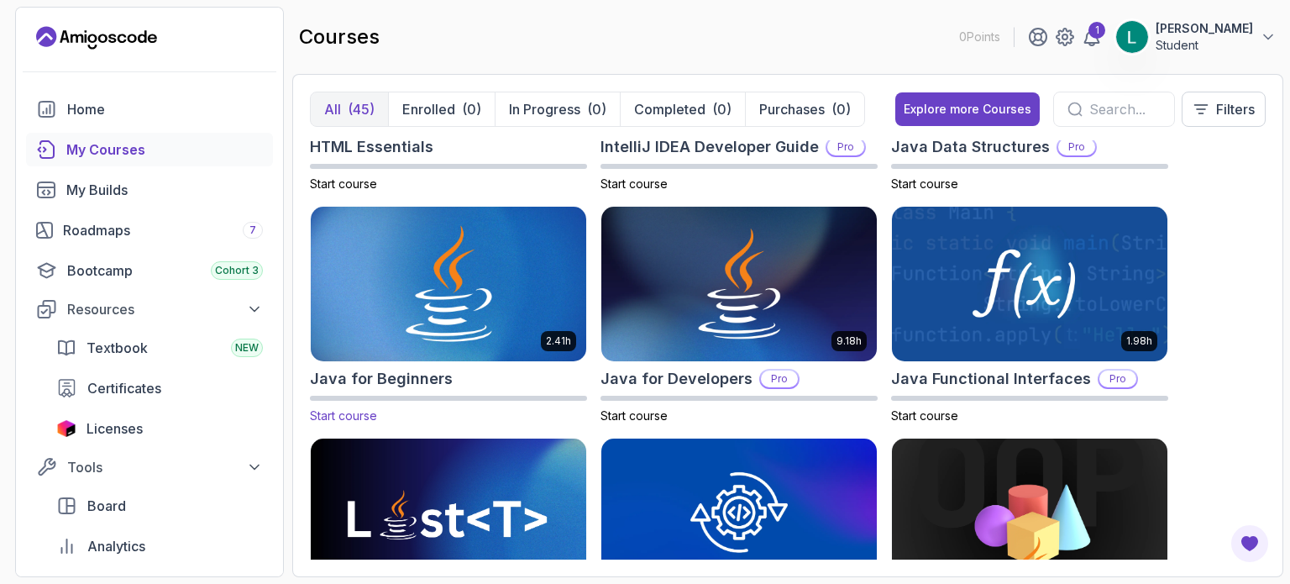
click at [538, 292] on img at bounding box center [448, 284] width 289 height 162
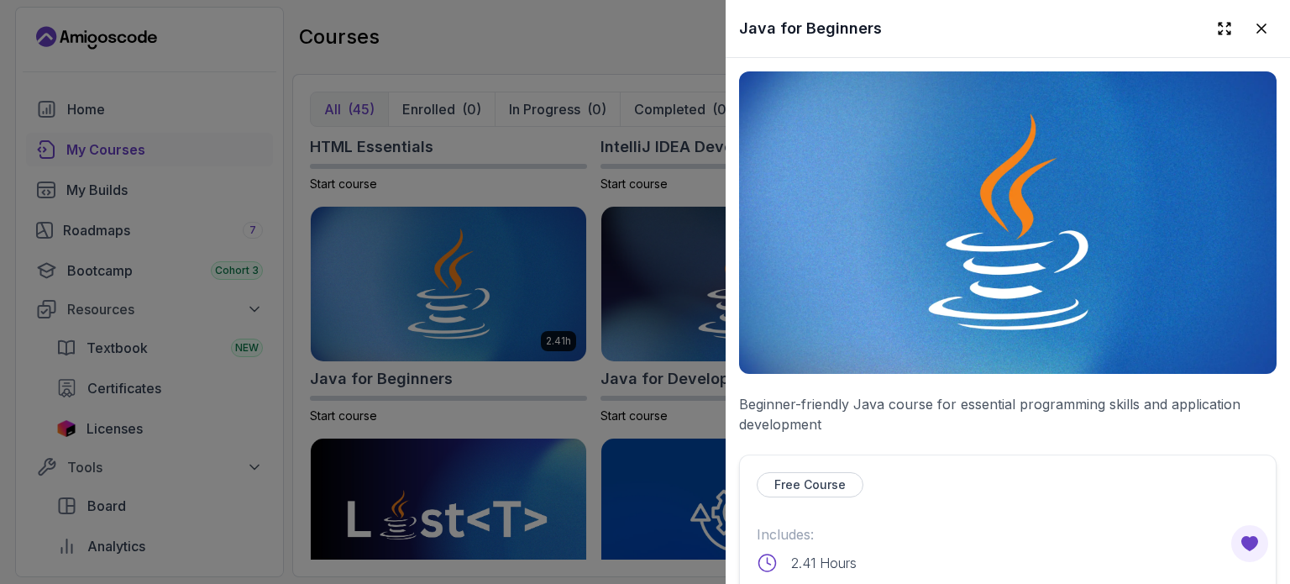
click at [993, 229] on img at bounding box center [1008, 222] width 538 height 302
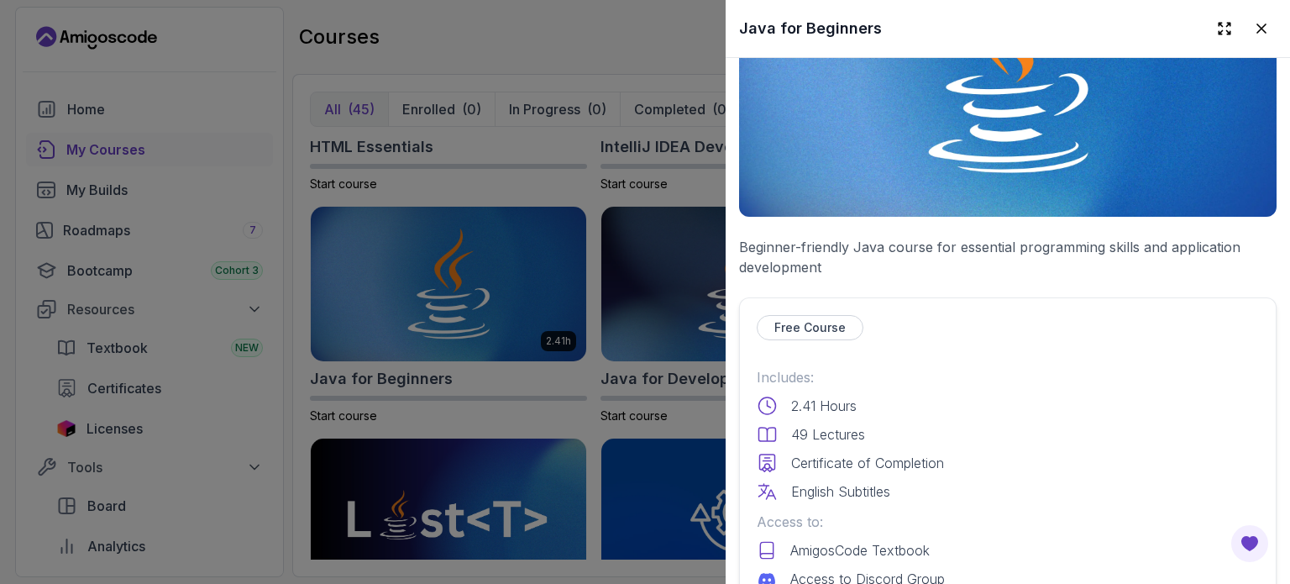
scroll to position [168, 0]
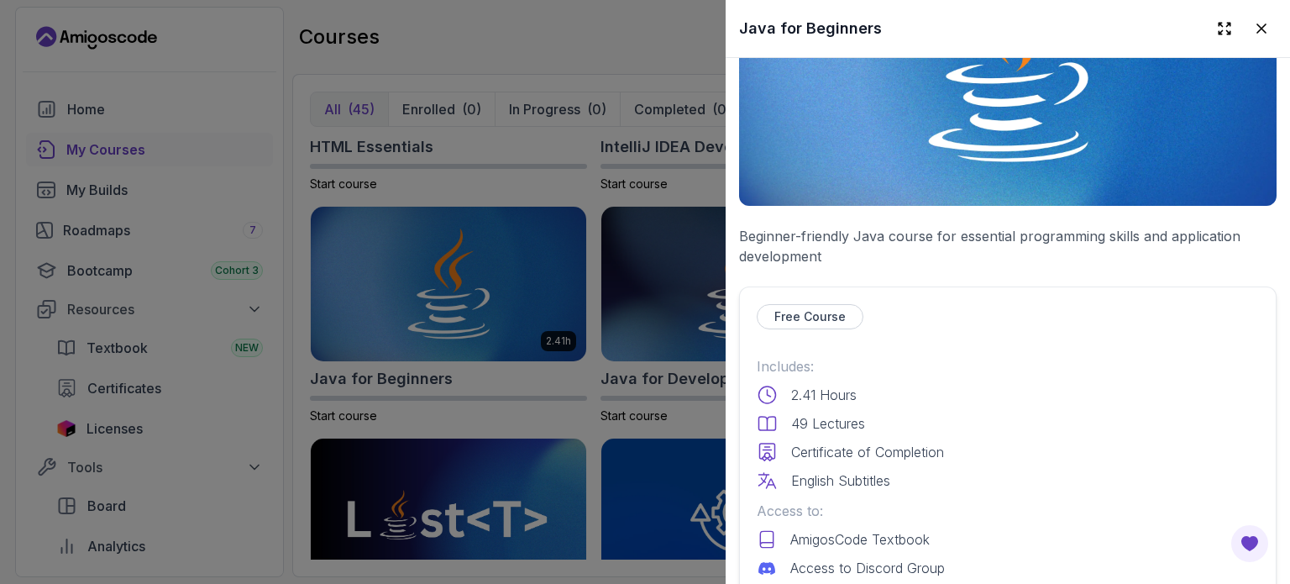
click at [803, 308] on p "Free Course" at bounding box center [810, 316] width 71 height 17
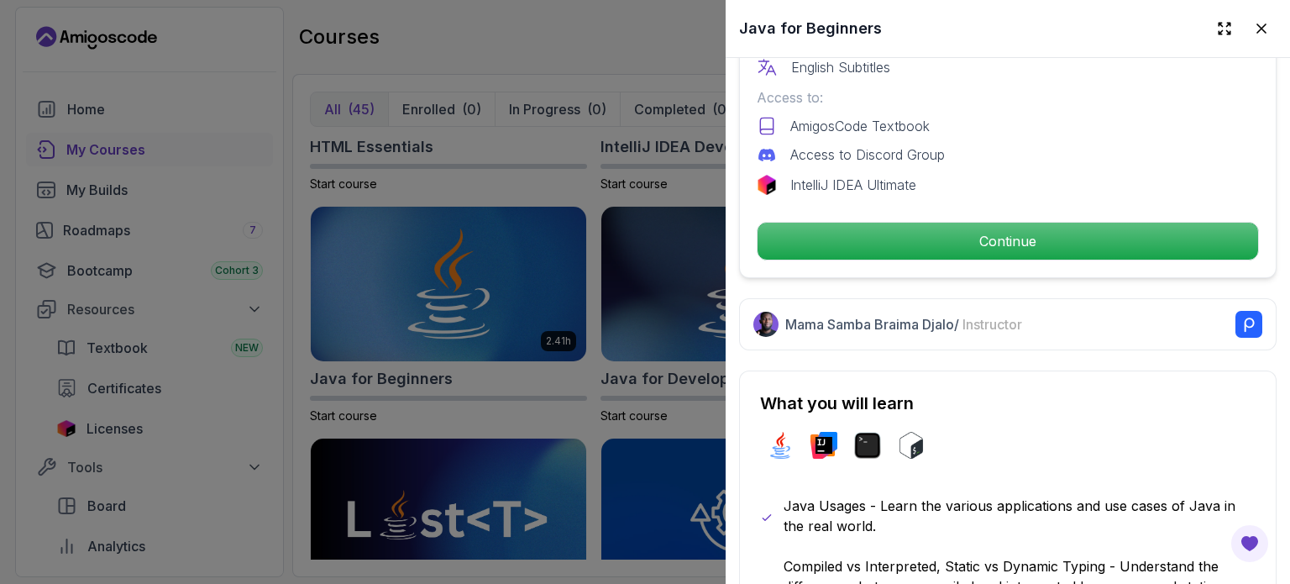
scroll to position [588, 0]
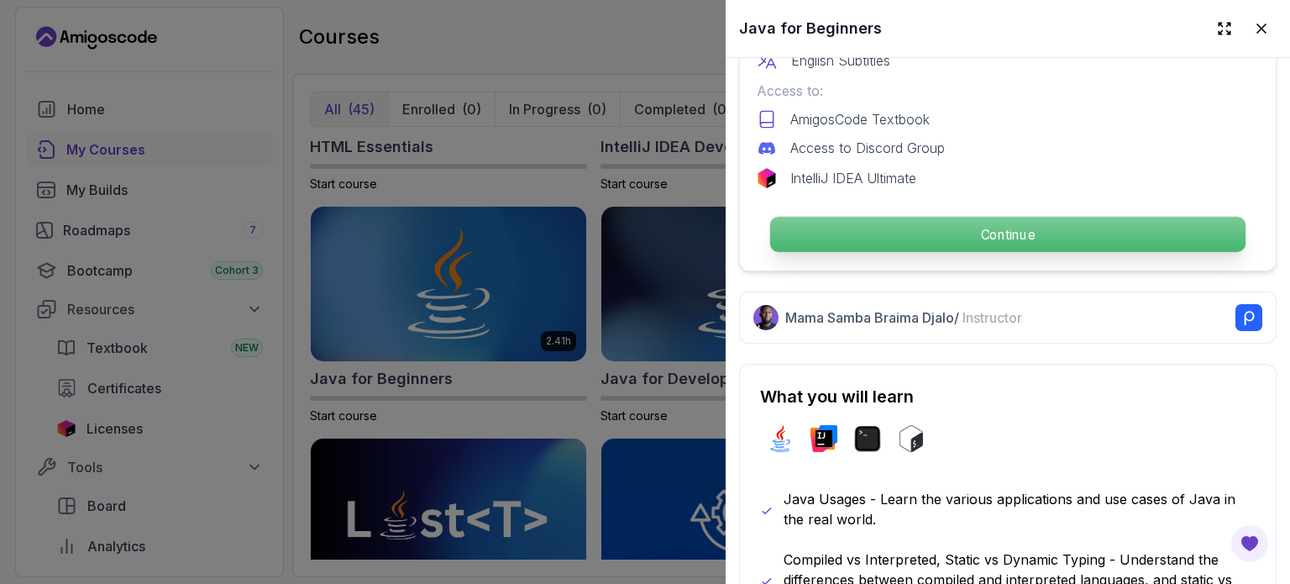
click at [930, 232] on p "Continue" at bounding box center [1008, 234] width 476 height 35
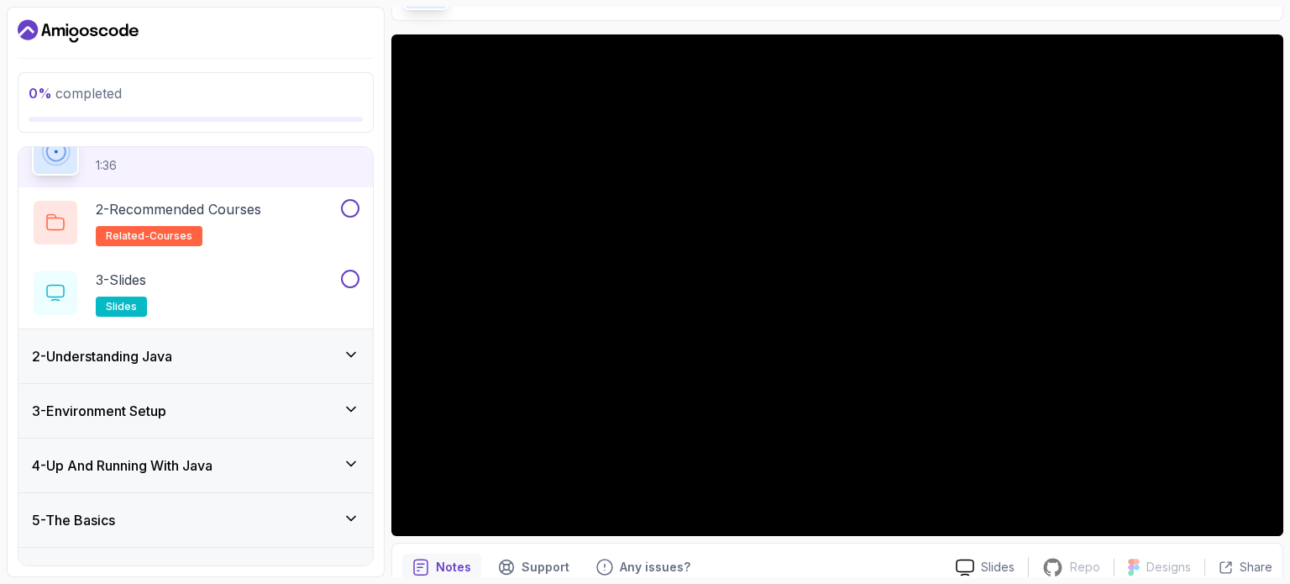
scroll to position [106, 0]
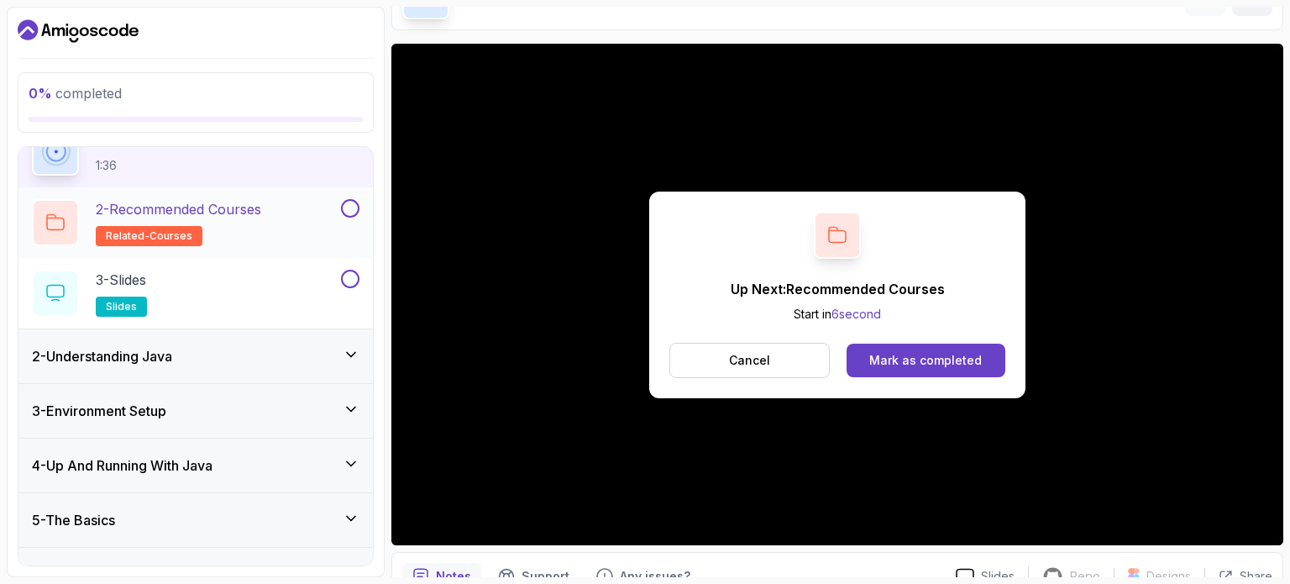
click at [350, 214] on button at bounding box center [350, 208] width 18 height 18
click at [709, 349] on button "Cancel" at bounding box center [750, 360] width 160 height 35
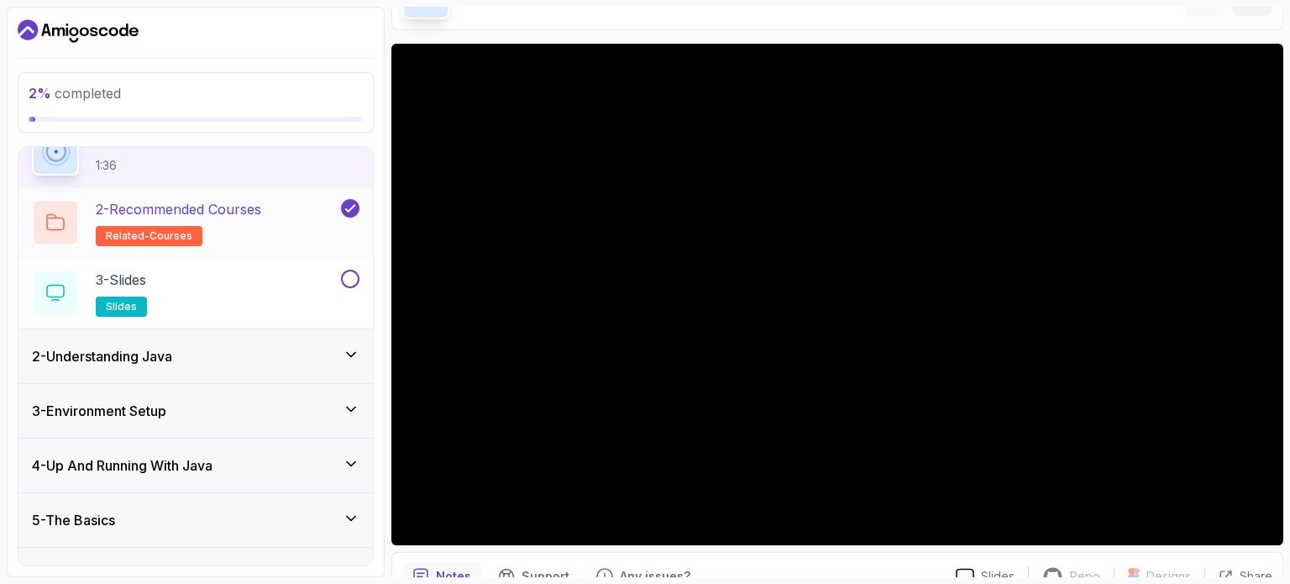
click at [338, 221] on button "2 - Recommended Courses related-courses" at bounding box center [196, 222] width 328 height 47
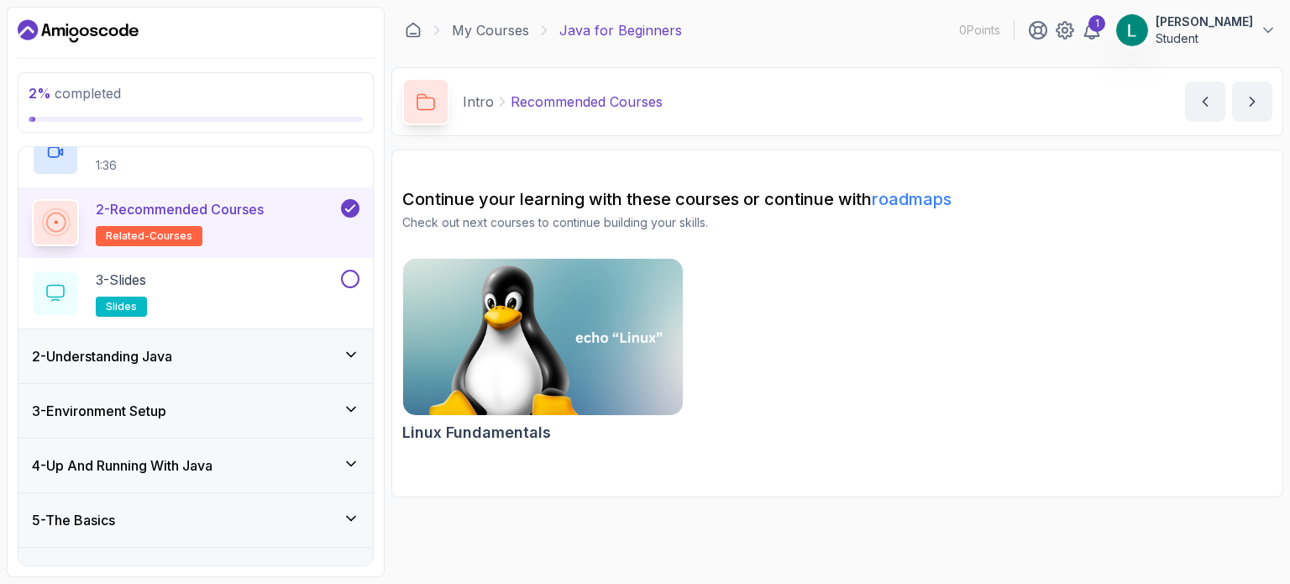
scroll to position [95, 0]
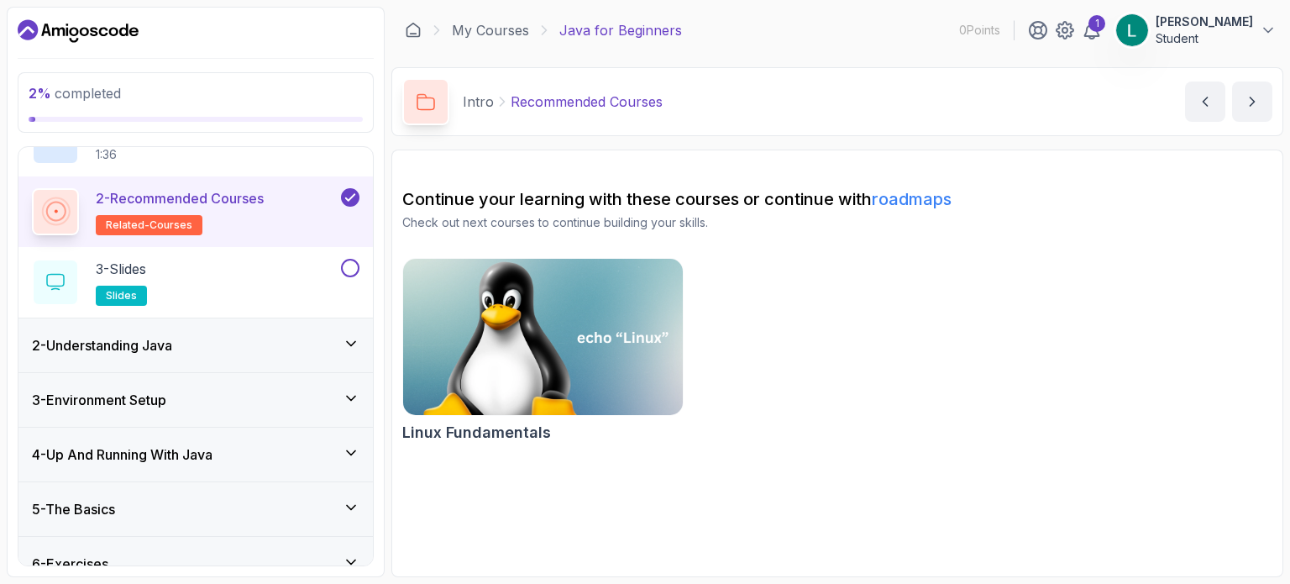
click at [571, 340] on img at bounding box center [543, 337] width 293 height 165
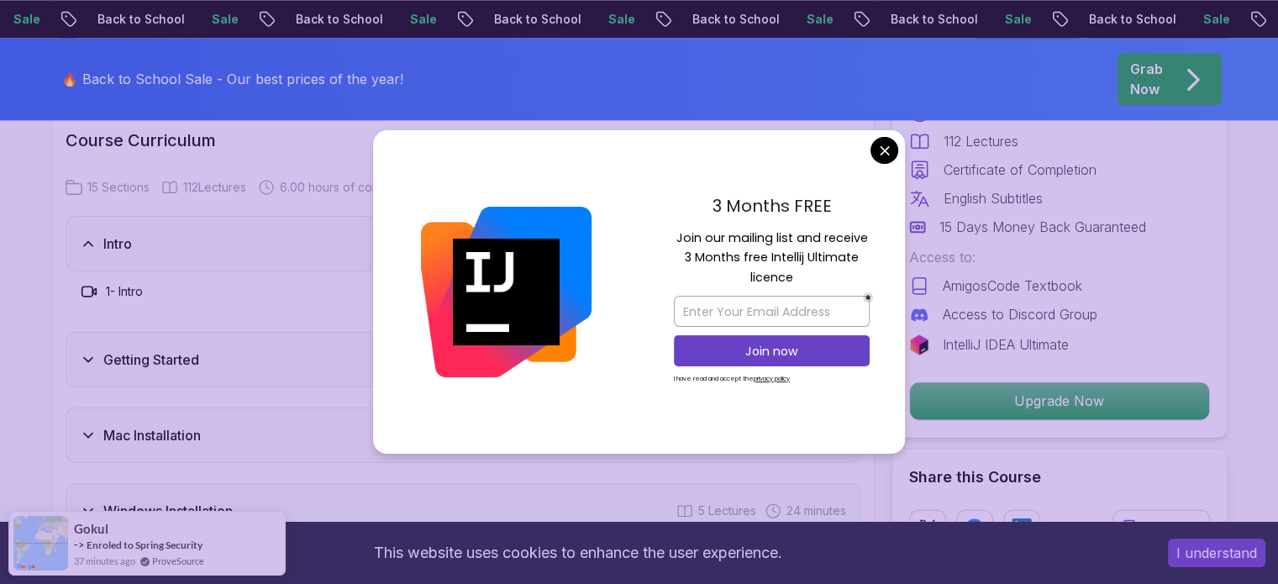
scroll to position [2352, 0]
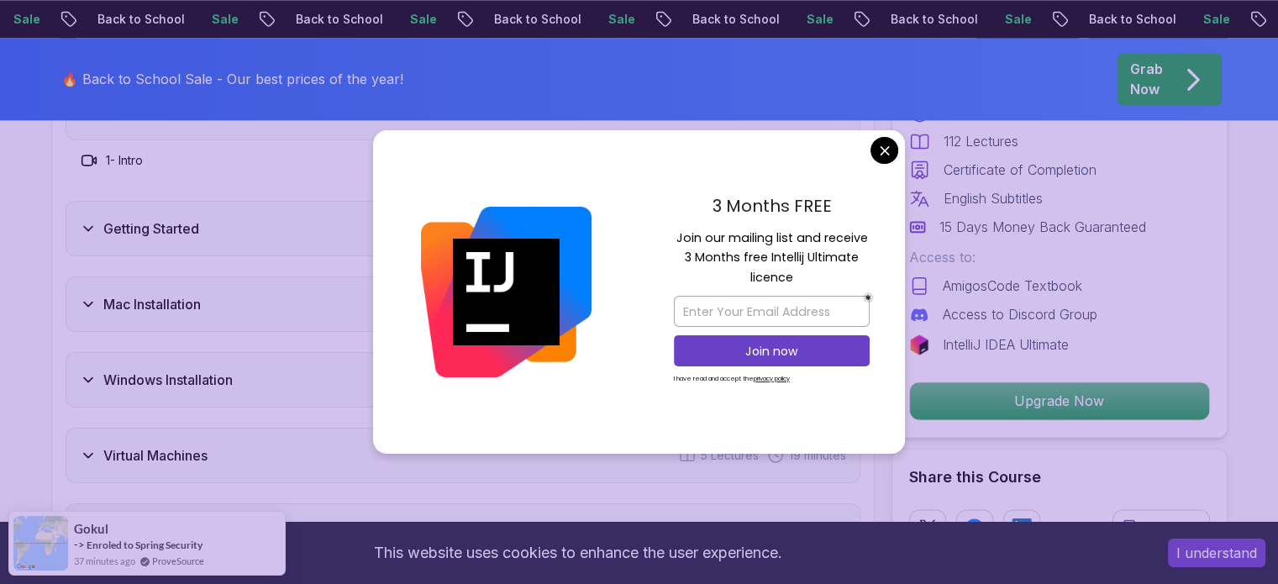
drag, startPoint x: 880, startPoint y: 154, endPoint x: 837, endPoint y: 181, distance: 51.0
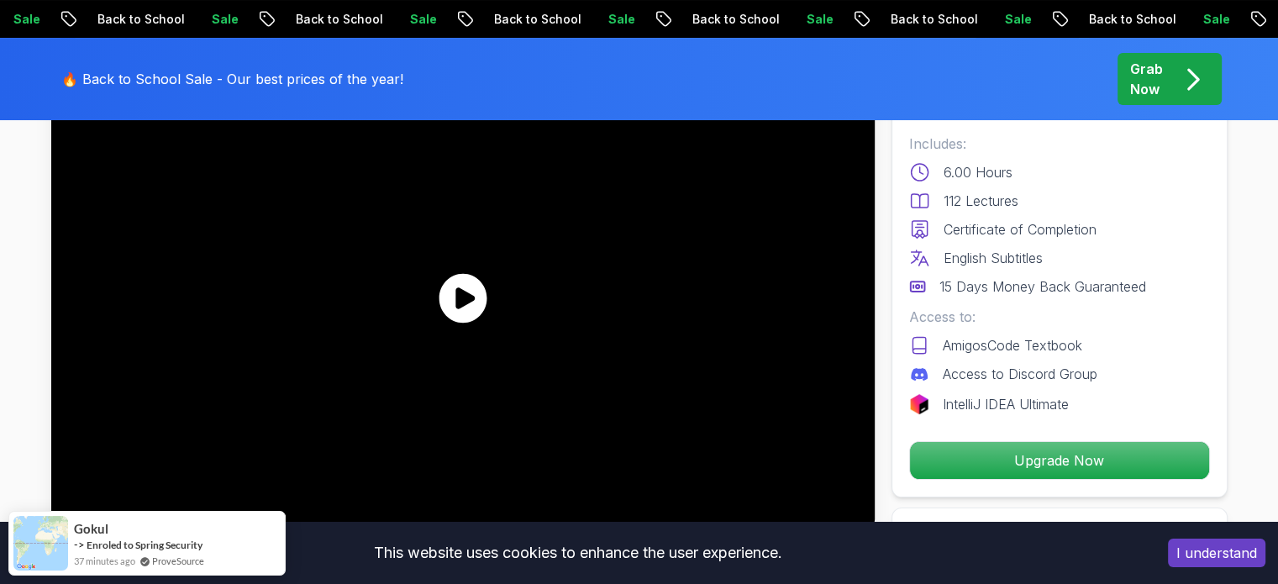
scroll to position [168, 0]
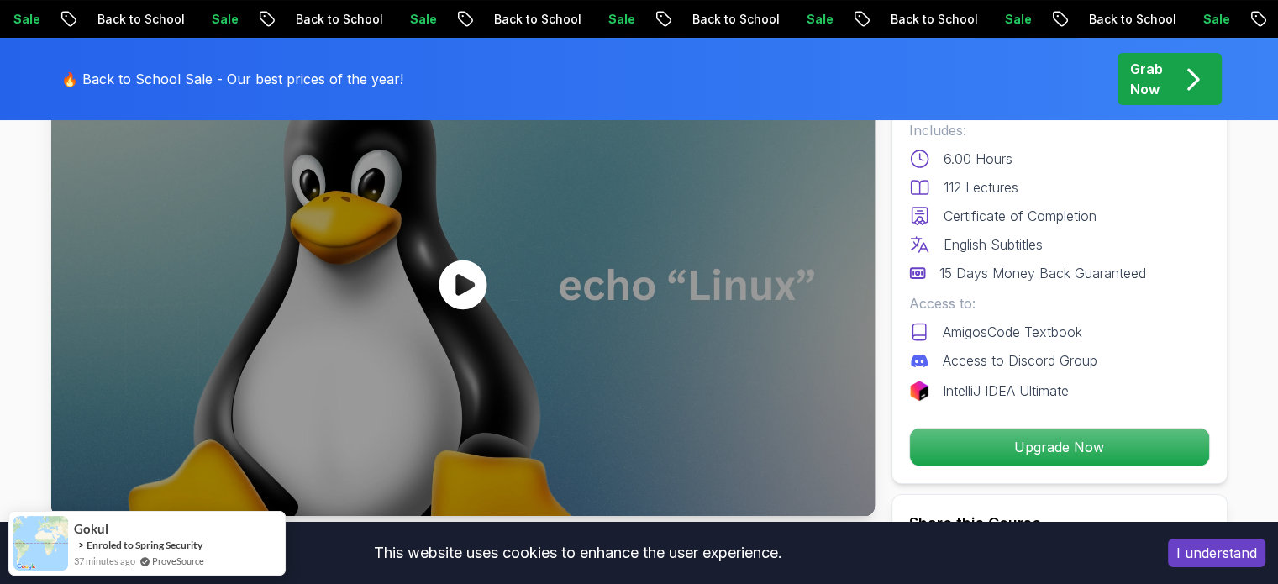
click at [470, 278] on icon at bounding box center [463, 285] width 48 height 50
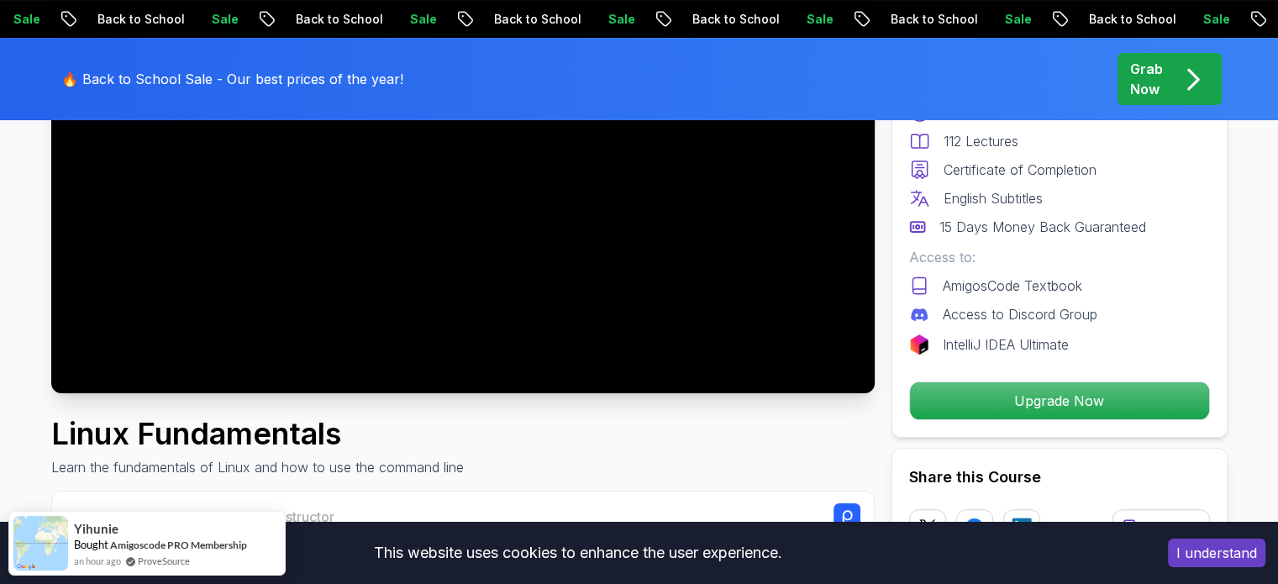
scroll to position [420, 0]
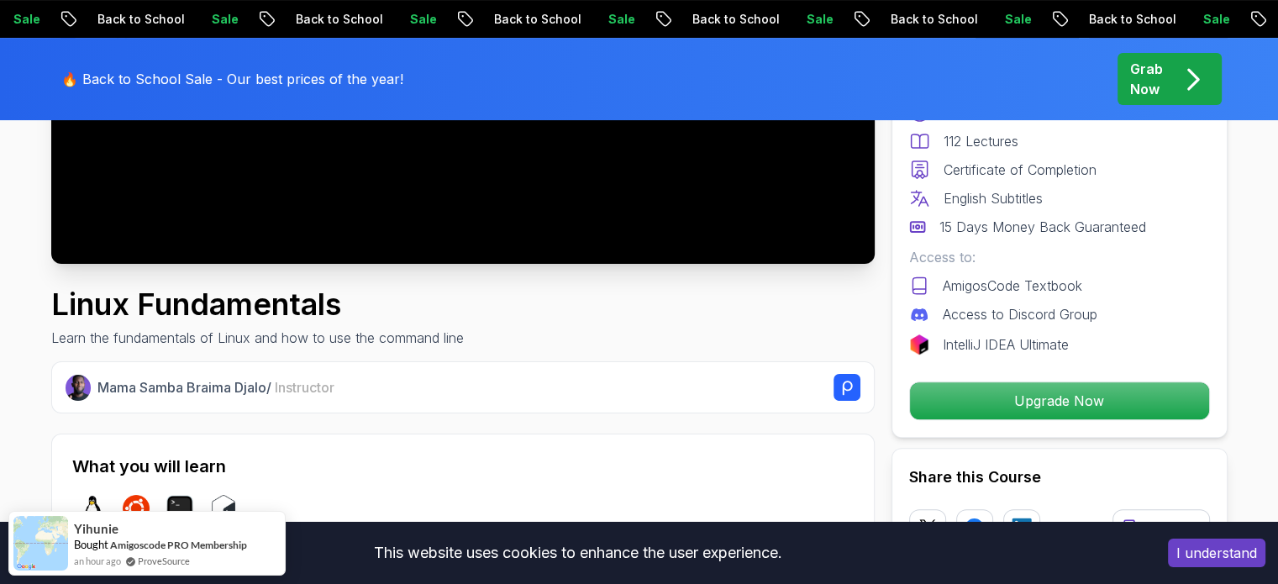
click at [374, 190] on div at bounding box center [462, 32] width 823 height 463
